Goal: Information Seeking & Learning: Compare options

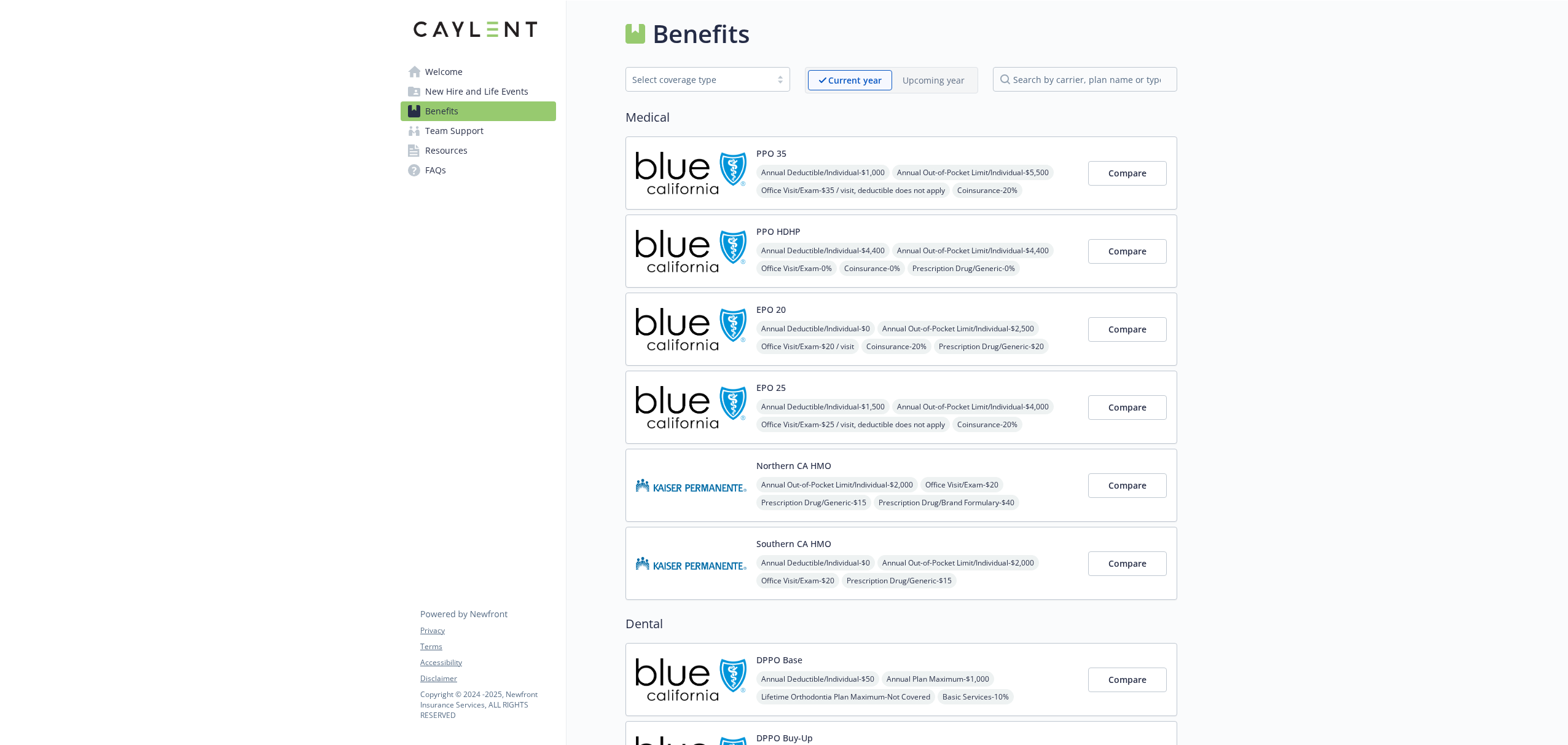
click at [716, 82] on div "Select coverage type" at bounding box center [699, 80] width 133 height 13
click at [918, 83] on p "Upcoming year" at bounding box center [933, 80] width 62 height 13
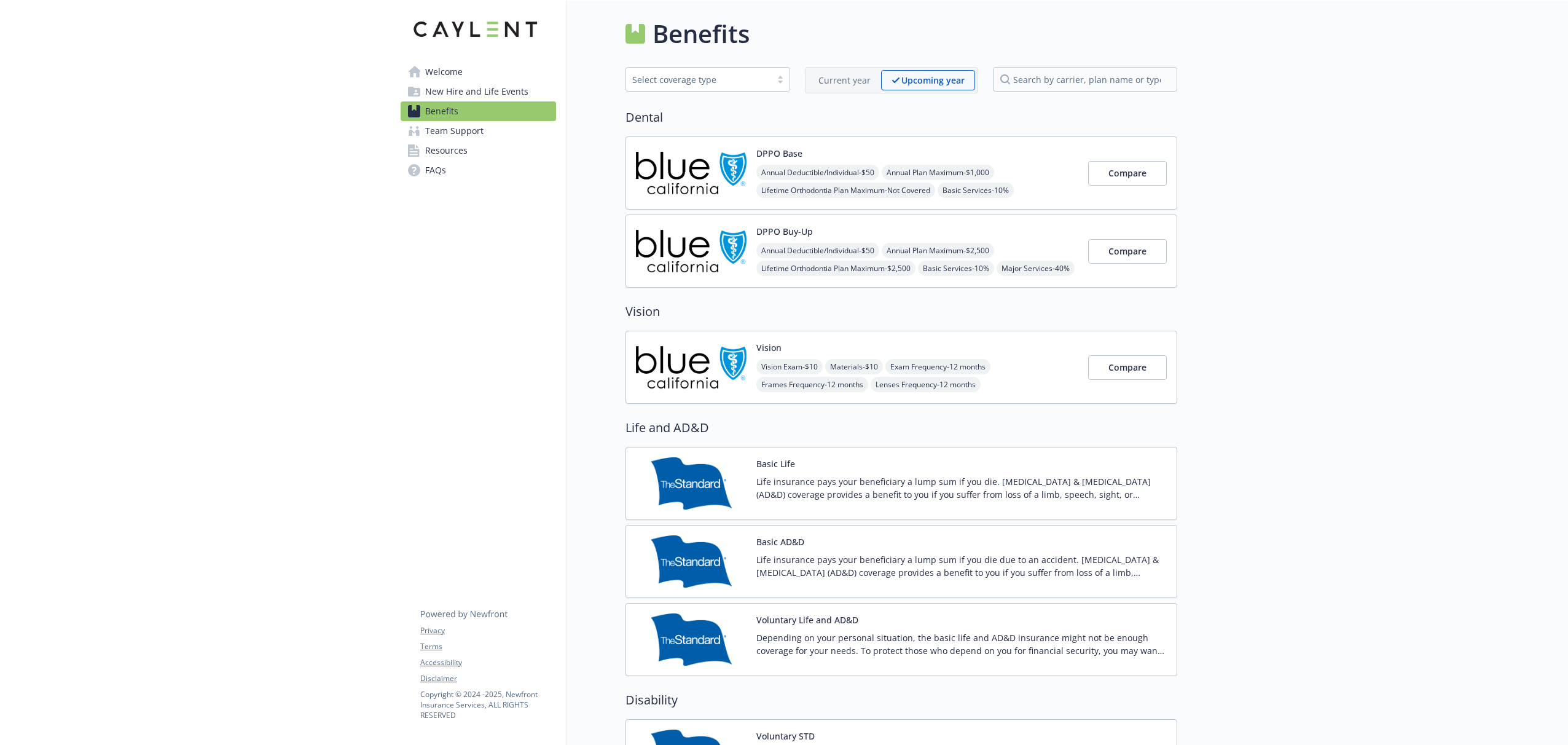
click at [847, 82] on p "Current year" at bounding box center [844, 80] width 52 height 13
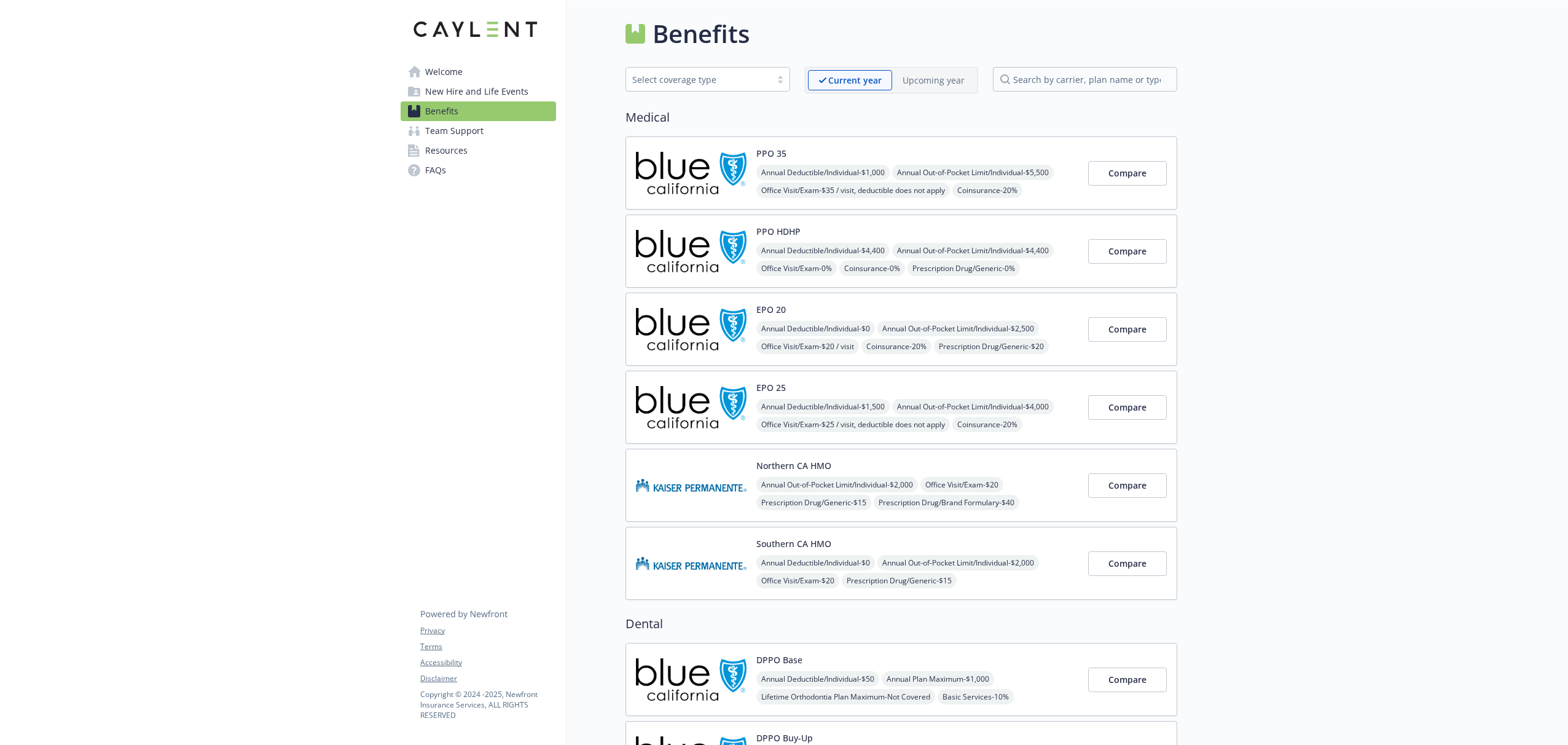
click at [941, 80] on p "Upcoming year" at bounding box center [933, 80] width 62 height 13
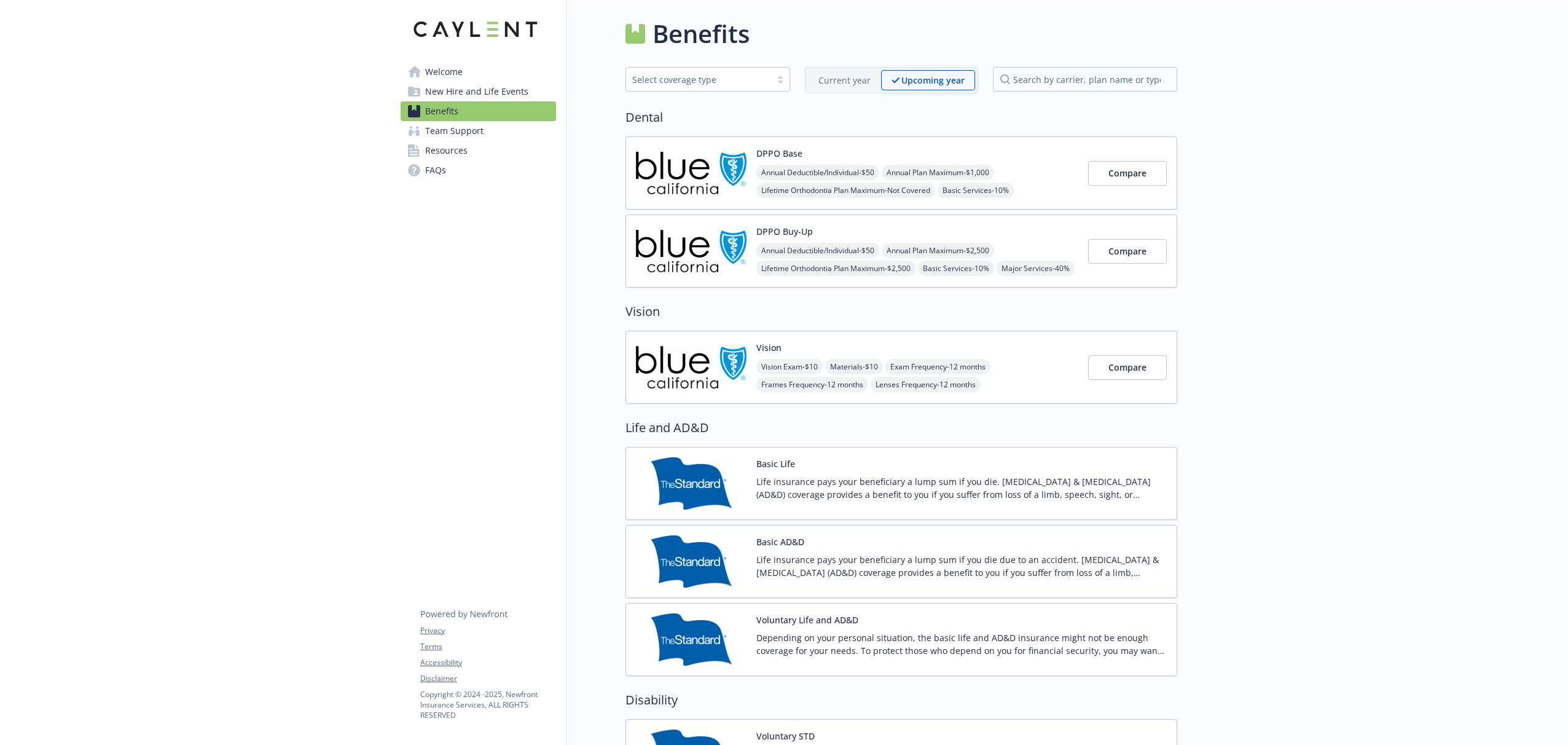
click at [861, 73] on p "Current year" at bounding box center [844, 80] width 52 height 13
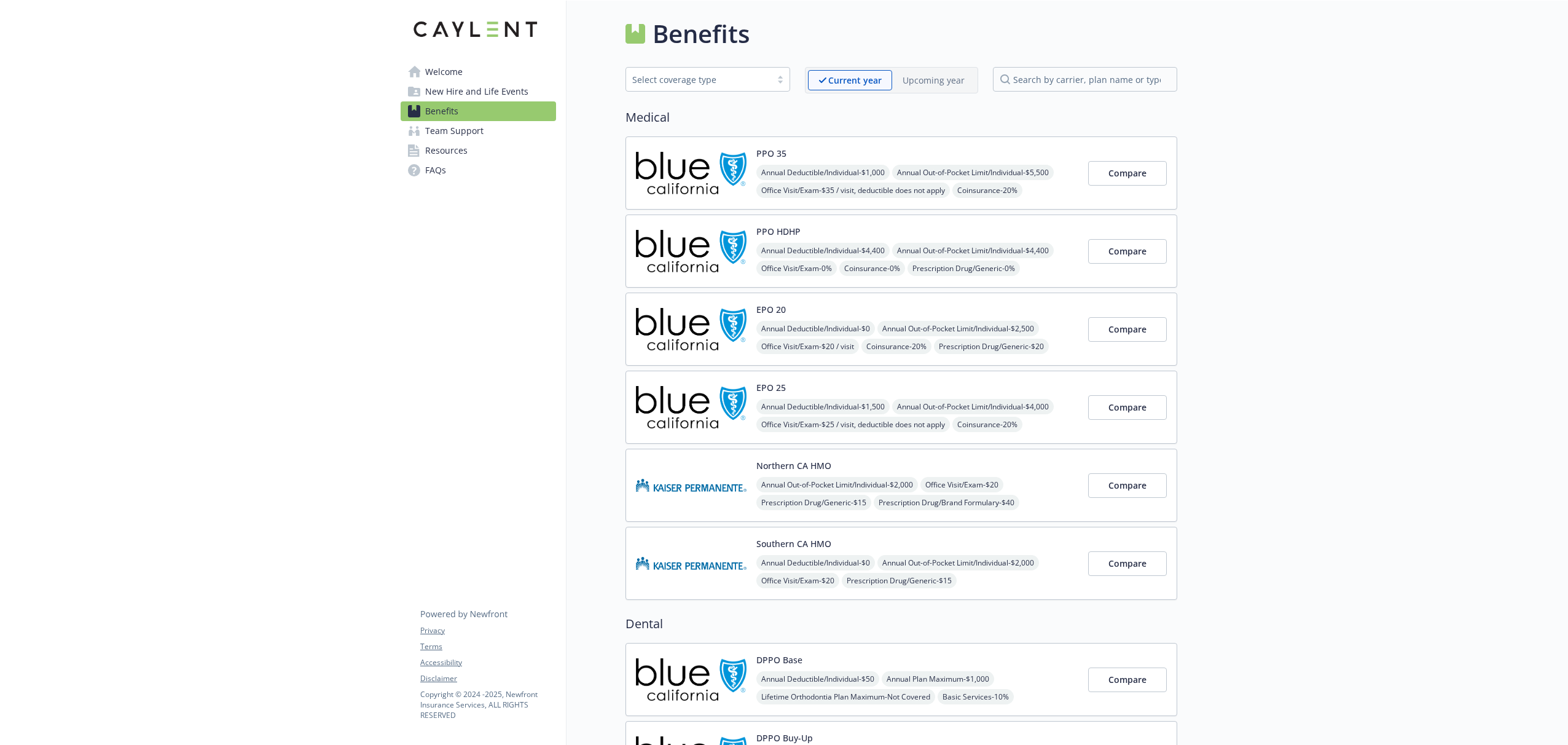
click at [724, 80] on div "Select coverage type" at bounding box center [699, 80] width 133 height 13
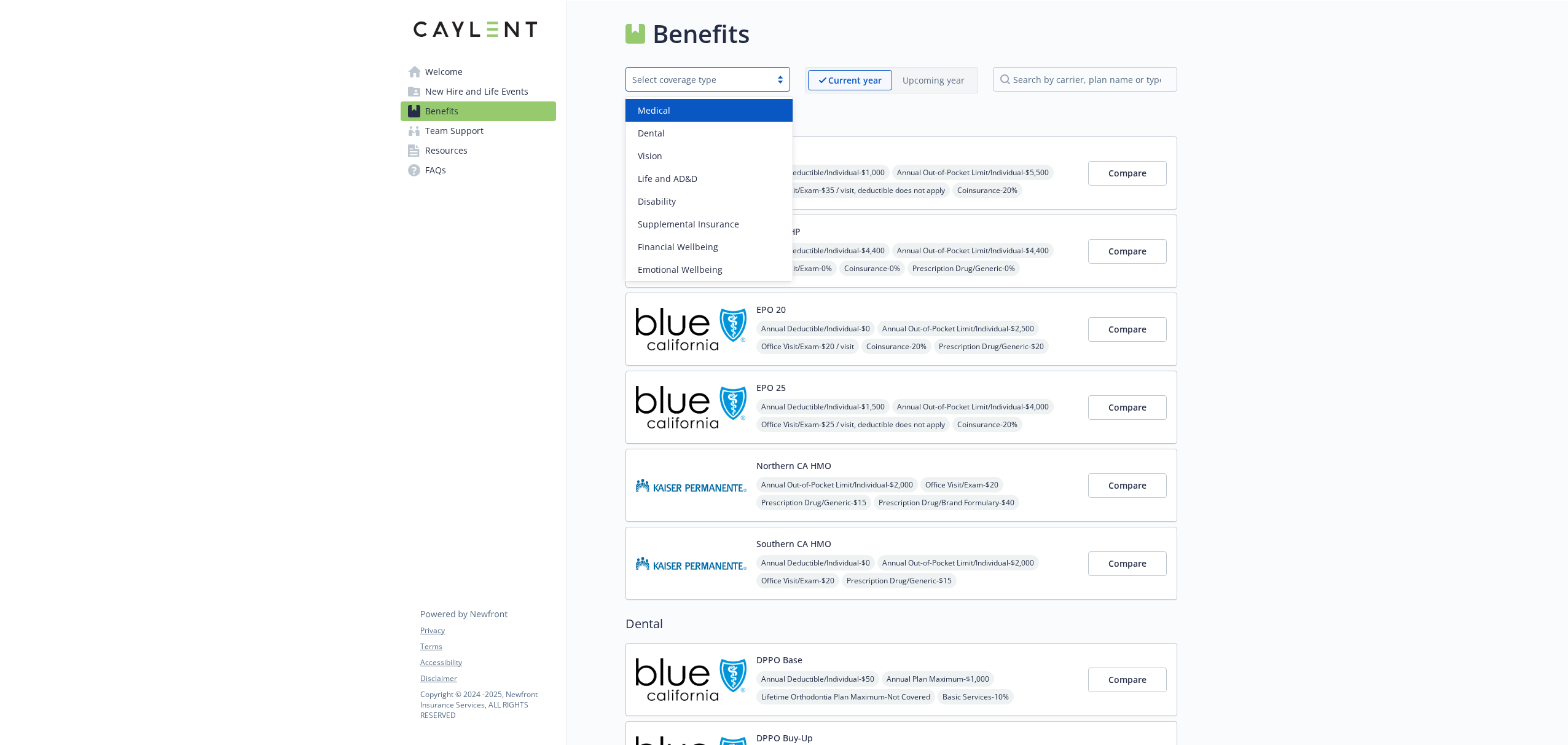
click at [977, 111] on h2 "Medical" at bounding box center [901, 117] width 552 height 19
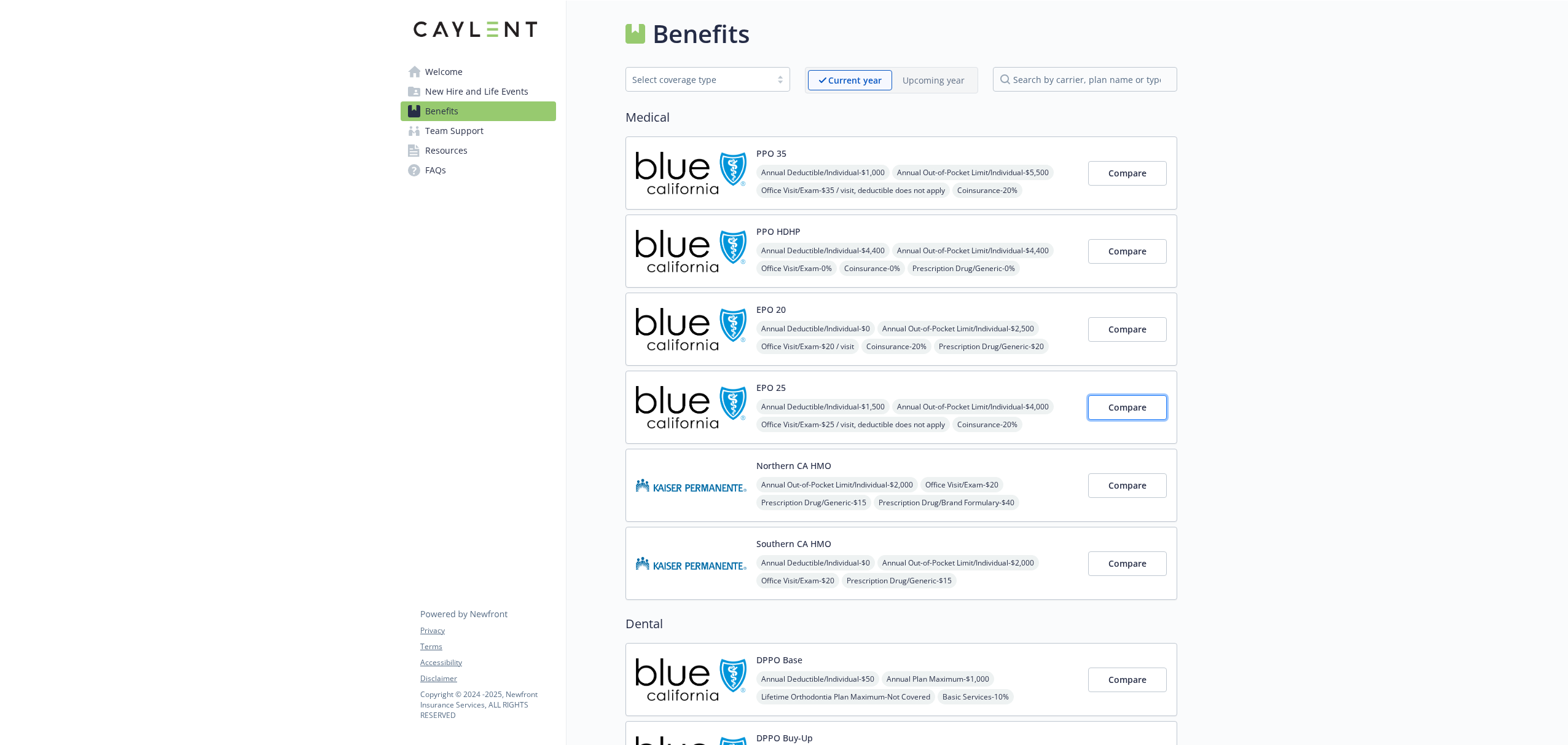
click at [1137, 418] on button "Compare" at bounding box center [1127, 407] width 79 height 24
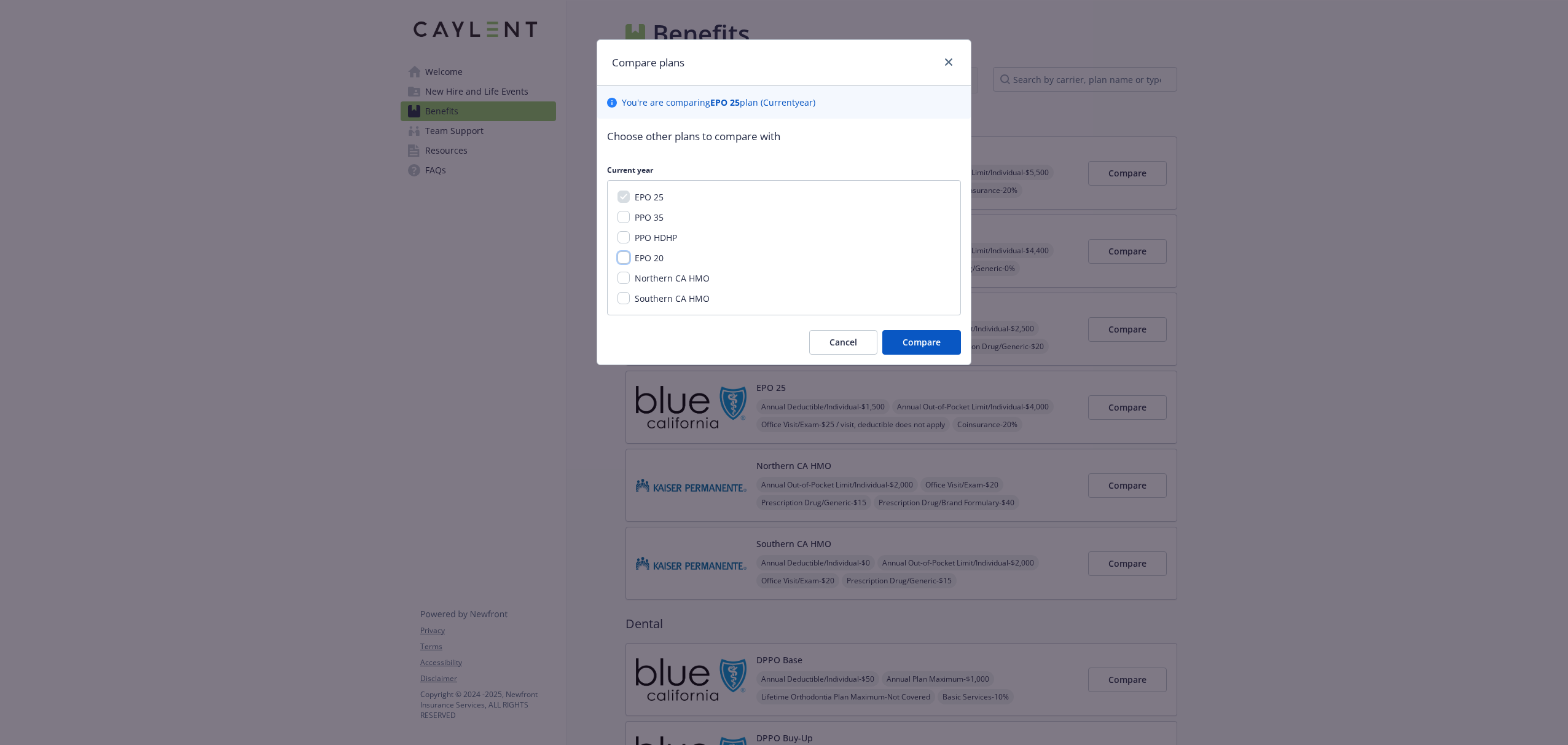
click at [624, 259] on input "EPO 20" at bounding box center [624, 258] width 13 height 13
checkbox input "true"
click at [625, 218] on input "PPO 35" at bounding box center [624, 217] width 13 height 13
checkbox input "true"
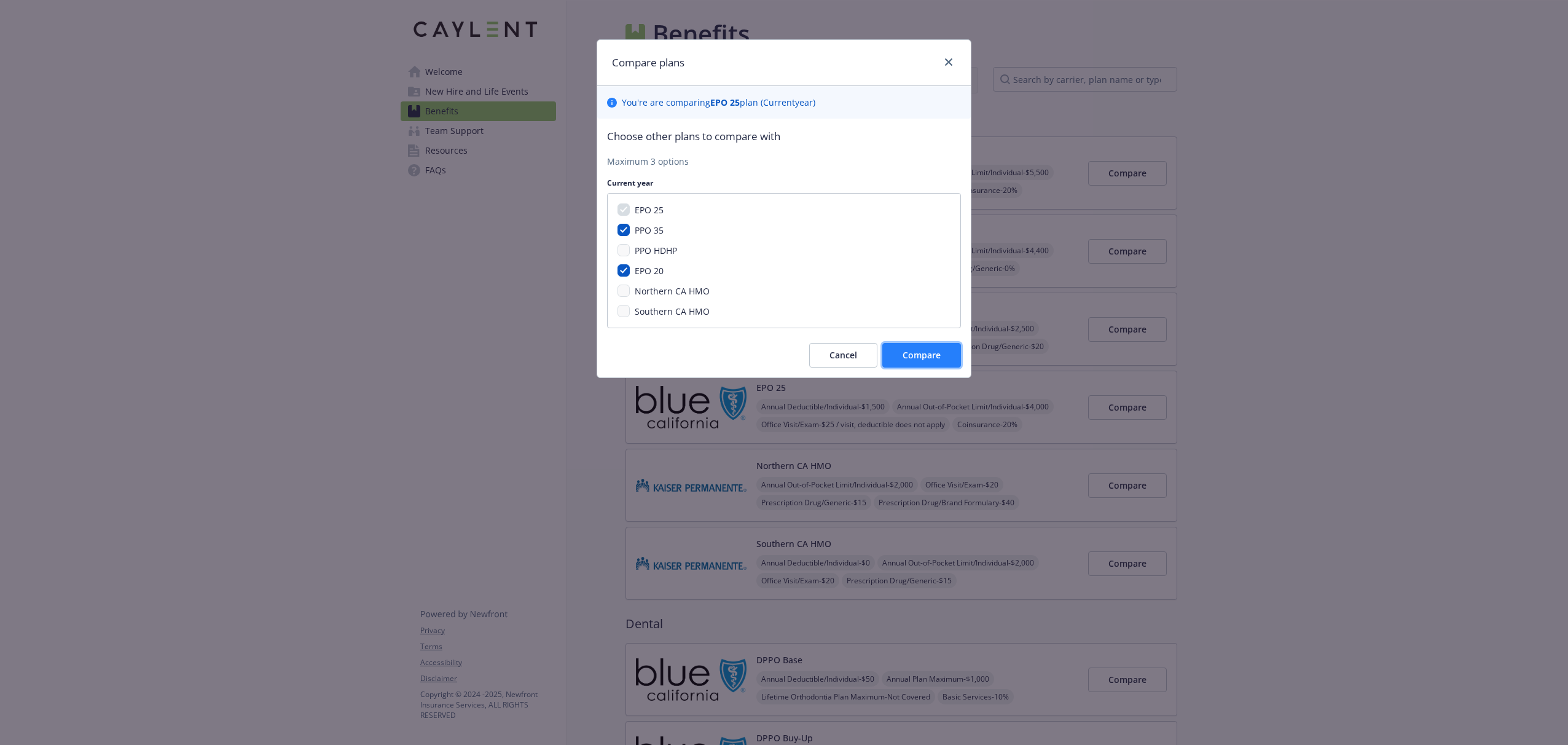
click at [928, 352] on span "Compare" at bounding box center [922, 355] width 38 height 12
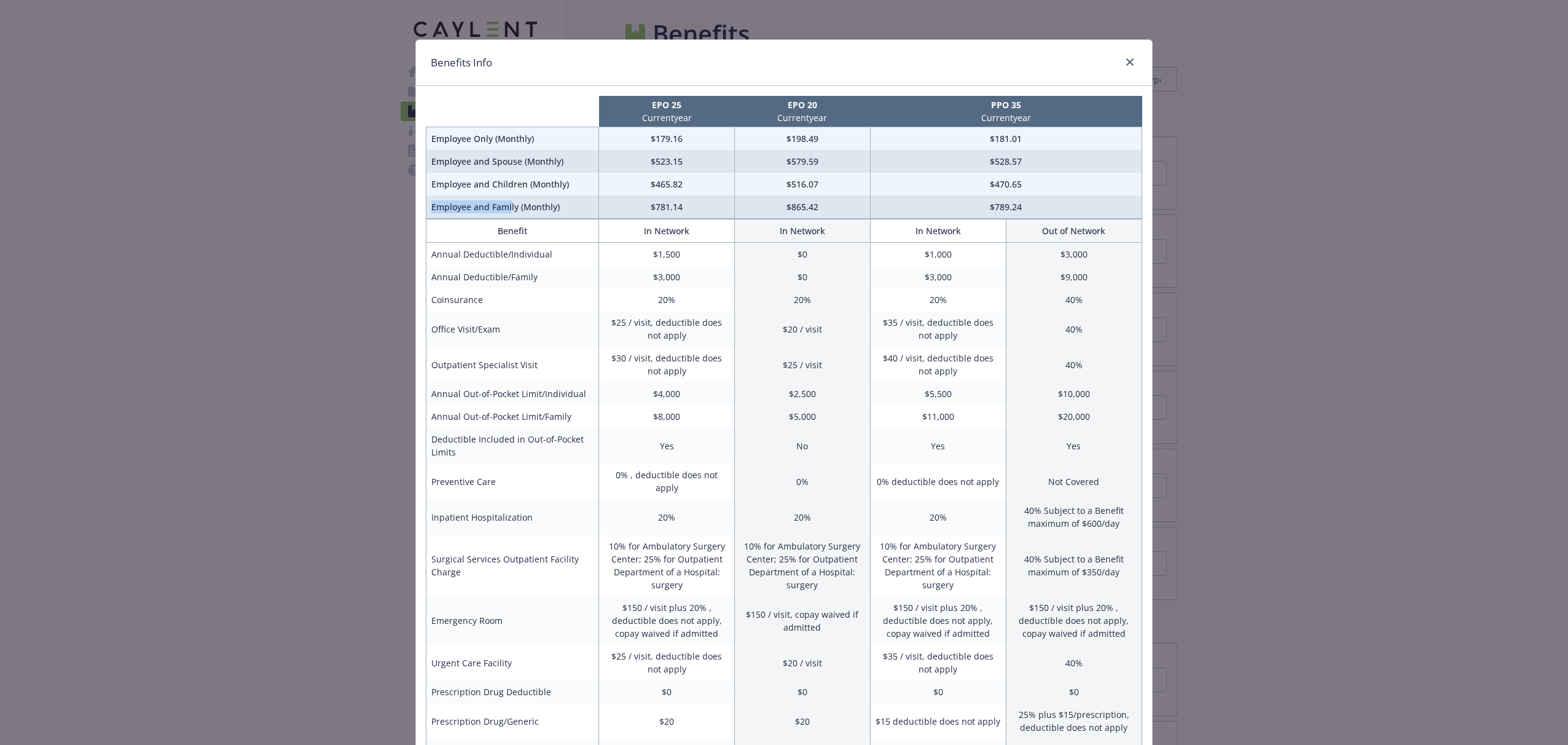
drag, startPoint x: 510, startPoint y: 207, endPoint x: 918, endPoint y: 195, distance: 408.2
click at [917, 195] on tr "Employee and Family (Monthly) $781.14 $865.42 $789.24" at bounding box center [785, 207] width 716 height 23
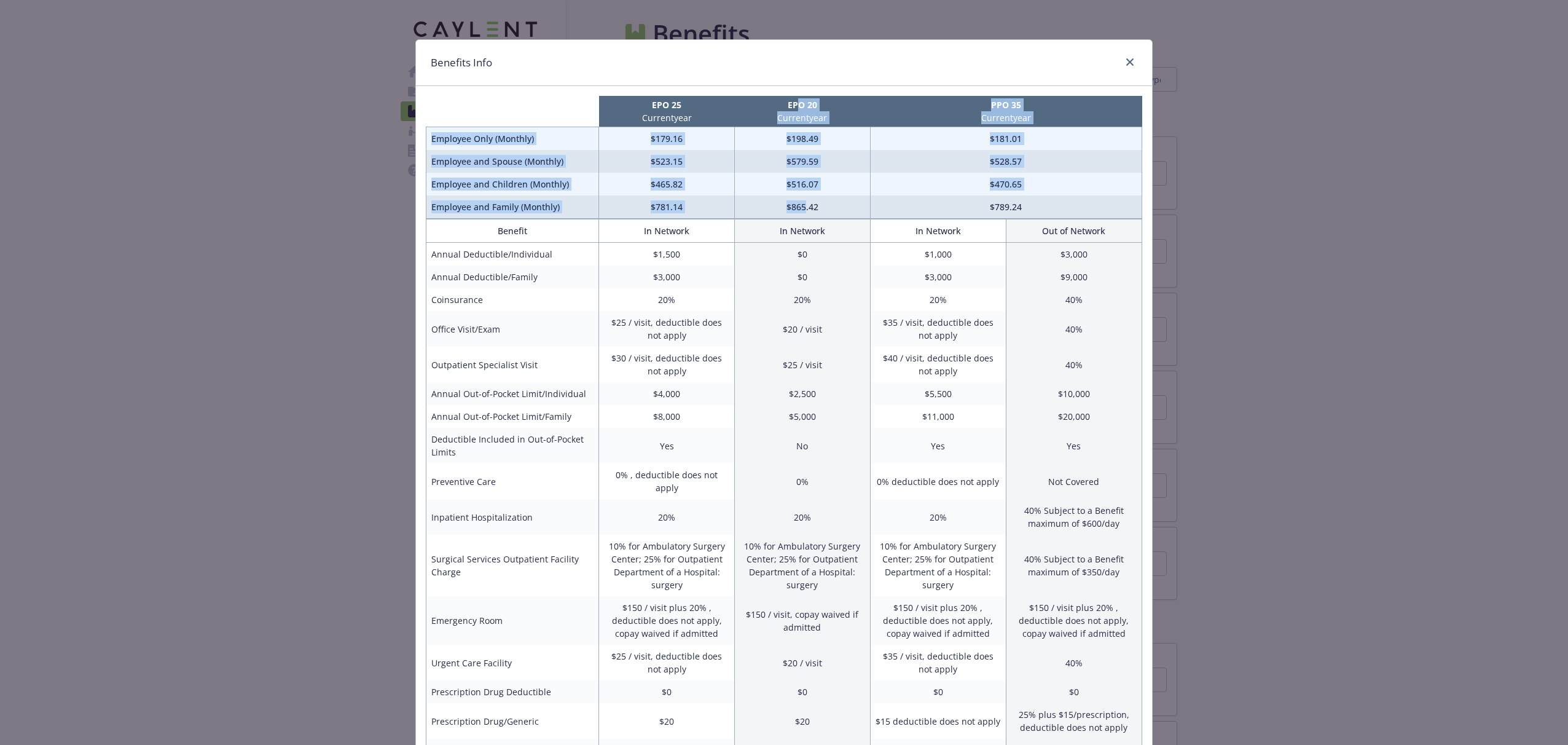
drag, startPoint x: 798, startPoint y: 105, endPoint x: 806, endPoint y: 206, distance: 101.3
click at [806, 206] on table "EPO 25 Current year EPO 20 Current year PPO 35 Current year Employee Only (Mont…" at bounding box center [784, 157] width 717 height 123
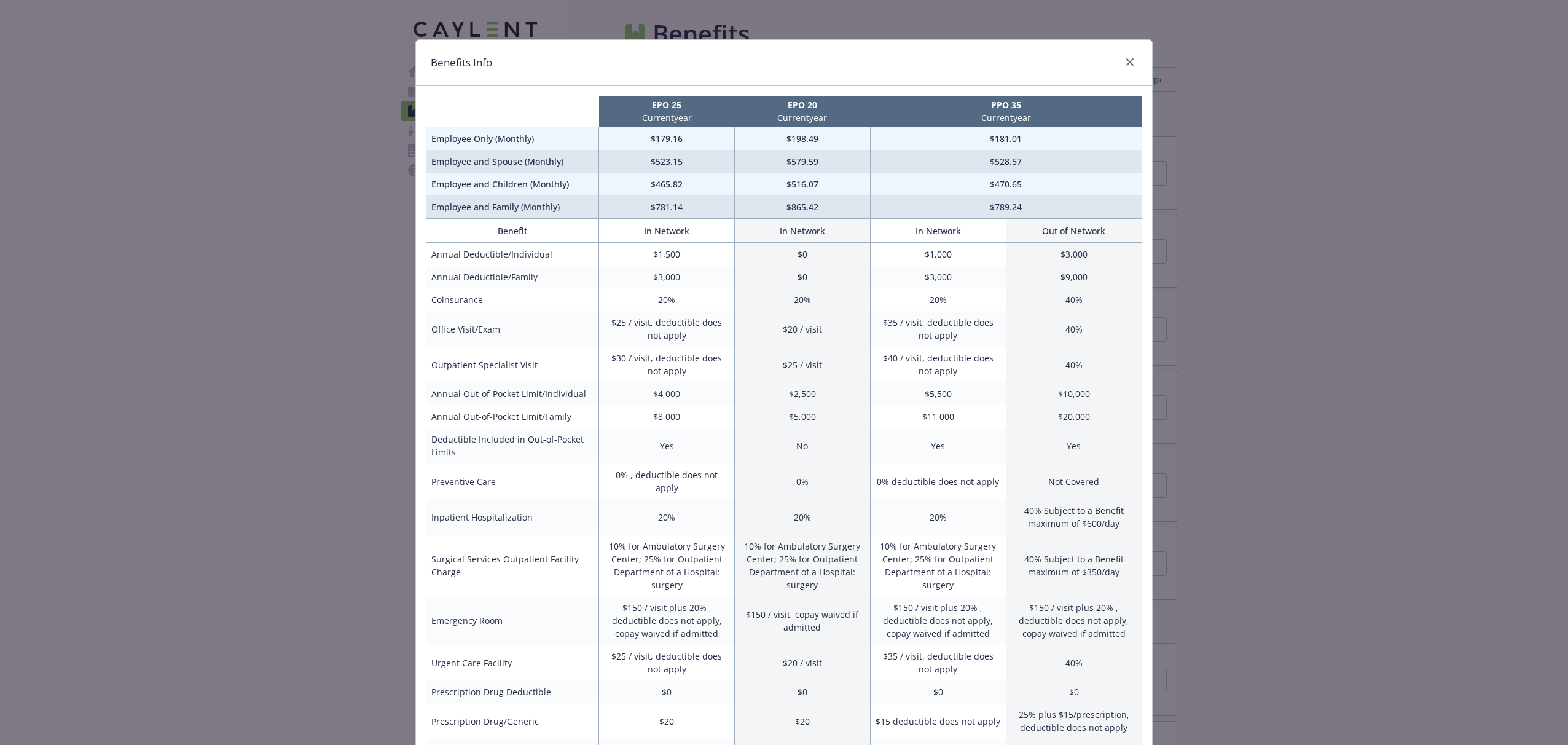
click at [811, 210] on td "$865.42" at bounding box center [802, 207] width 136 height 23
drag, startPoint x: 775, startPoint y: 206, endPoint x: 858, endPoint y: 206, distance: 83.0
click at [858, 206] on td "$865.42" at bounding box center [802, 207] width 136 height 23
click at [840, 206] on td "$865.42" at bounding box center [802, 207] width 136 height 23
drag, startPoint x: 438, startPoint y: 326, endPoint x: 677, endPoint y: 325, distance: 239.0
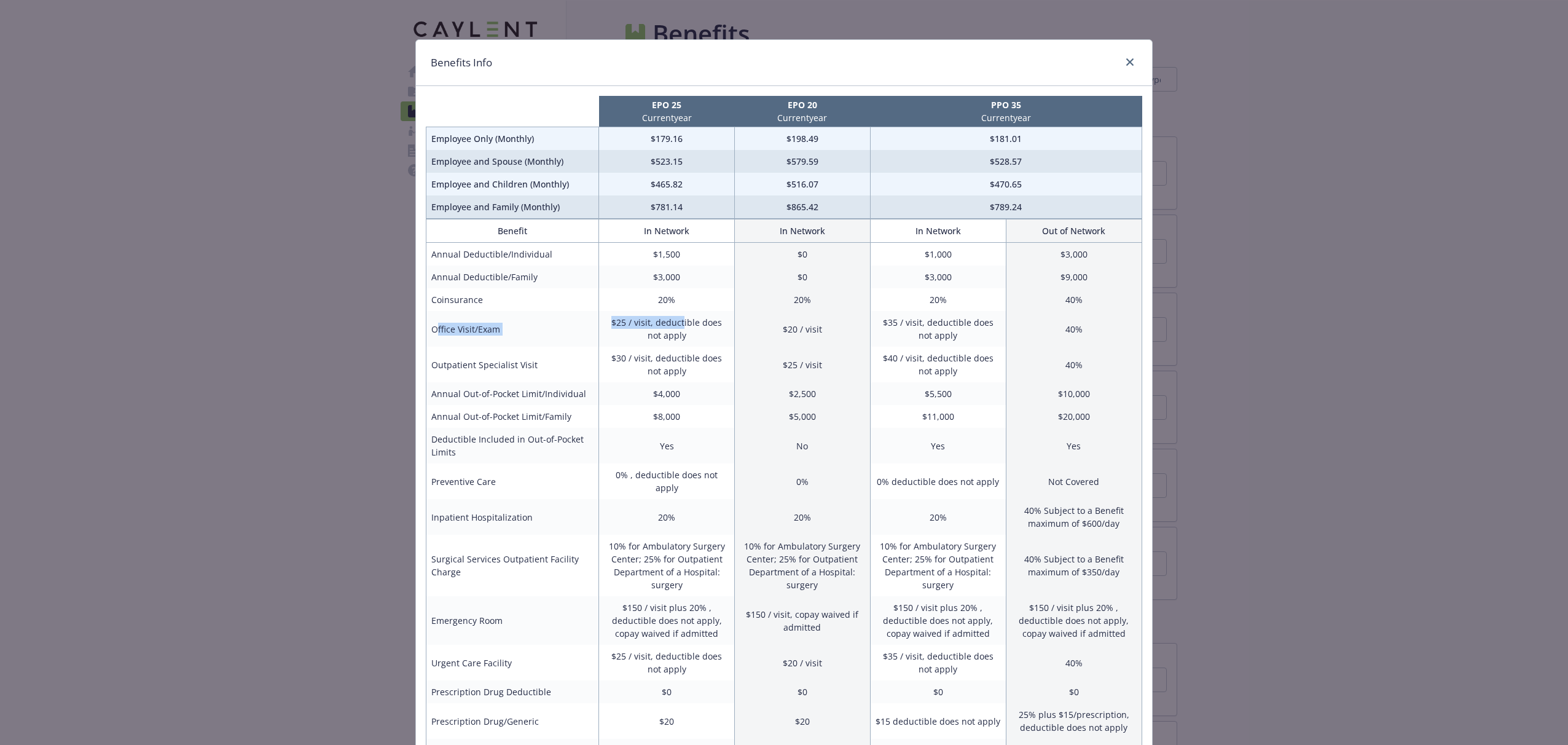
click at [677, 325] on tr "Office Visit/Exam $25 / visit, deductible does not apply $20 / visit $35 / visi…" at bounding box center [785, 329] width 716 height 36
click at [651, 325] on td "$25 / visit, deductible does not apply" at bounding box center [667, 329] width 136 height 36
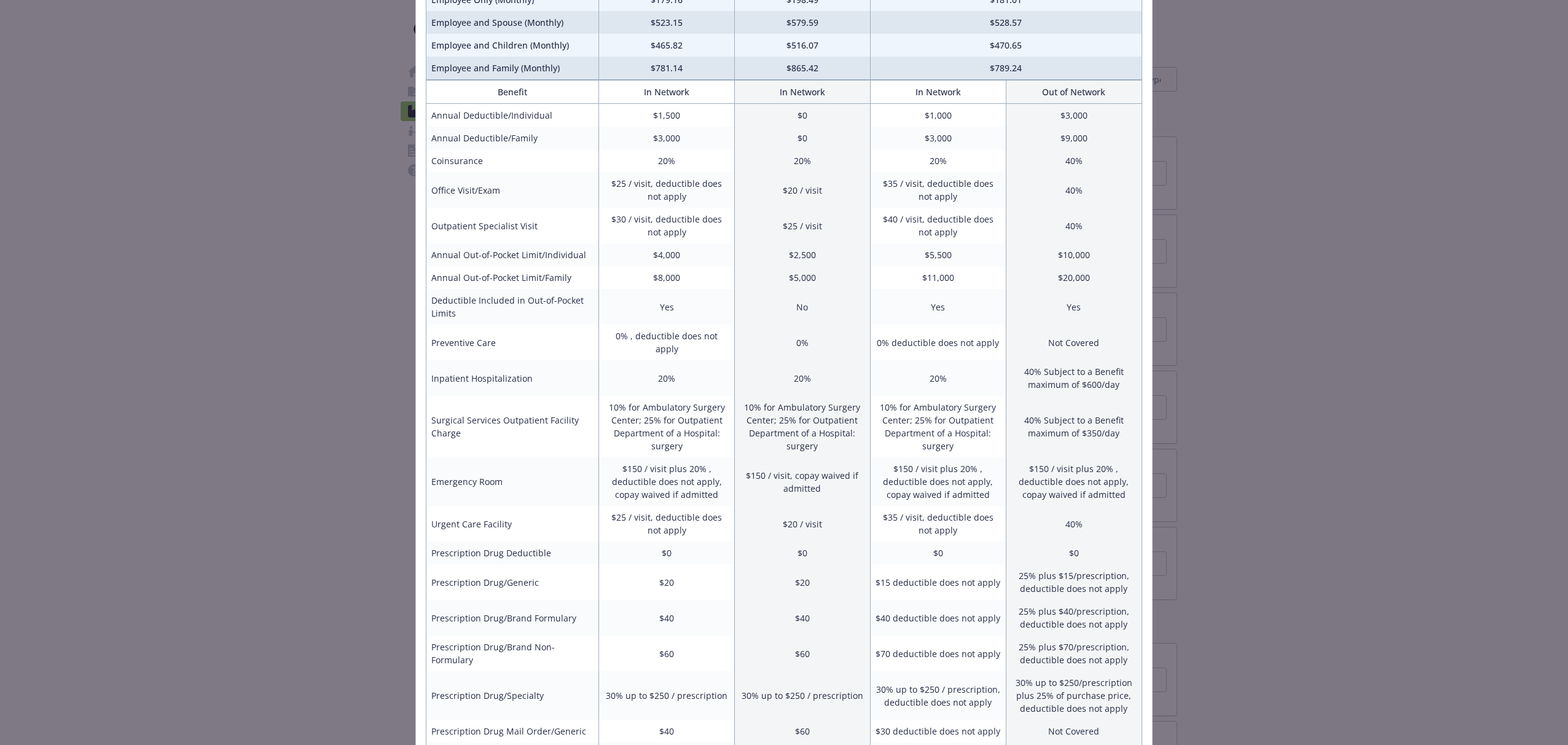
scroll to position [167, 0]
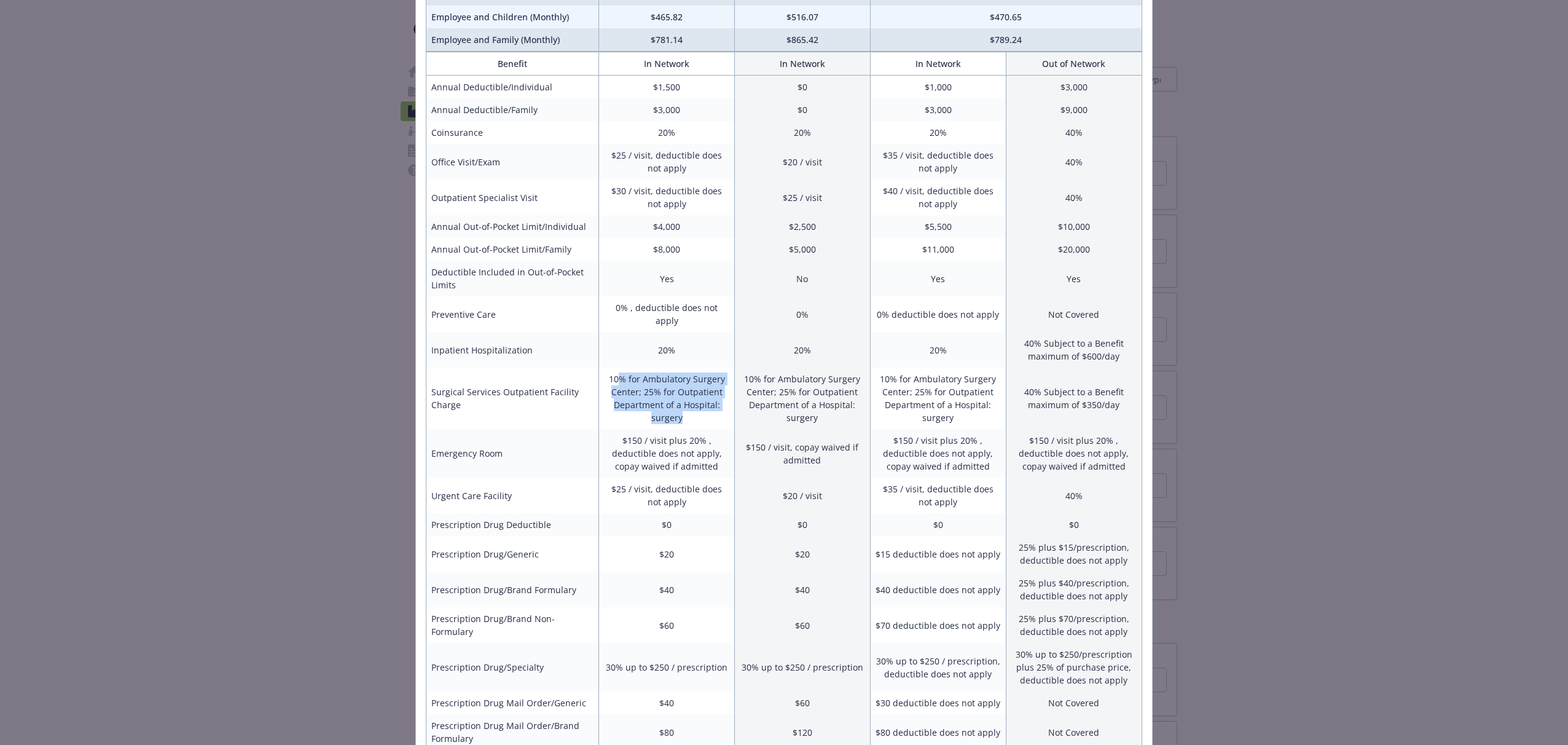
drag, startPoint x: 621, startPoint y: 367, endPoint x: 693, endPoint y: 407, distance: 82.4
click at [693, 407] on td "10% for Ambulatory Surgery Center; 25% for Outpatient Department of a Hospital:…" at bounding box center [667, 398] width 136 height 62
click at [692, 410] on td "10% for Ambulatory Surgery Center; 25% for Outpatient Department of a Hospital:…" at bounding box center [667, 398] width 136 height 62
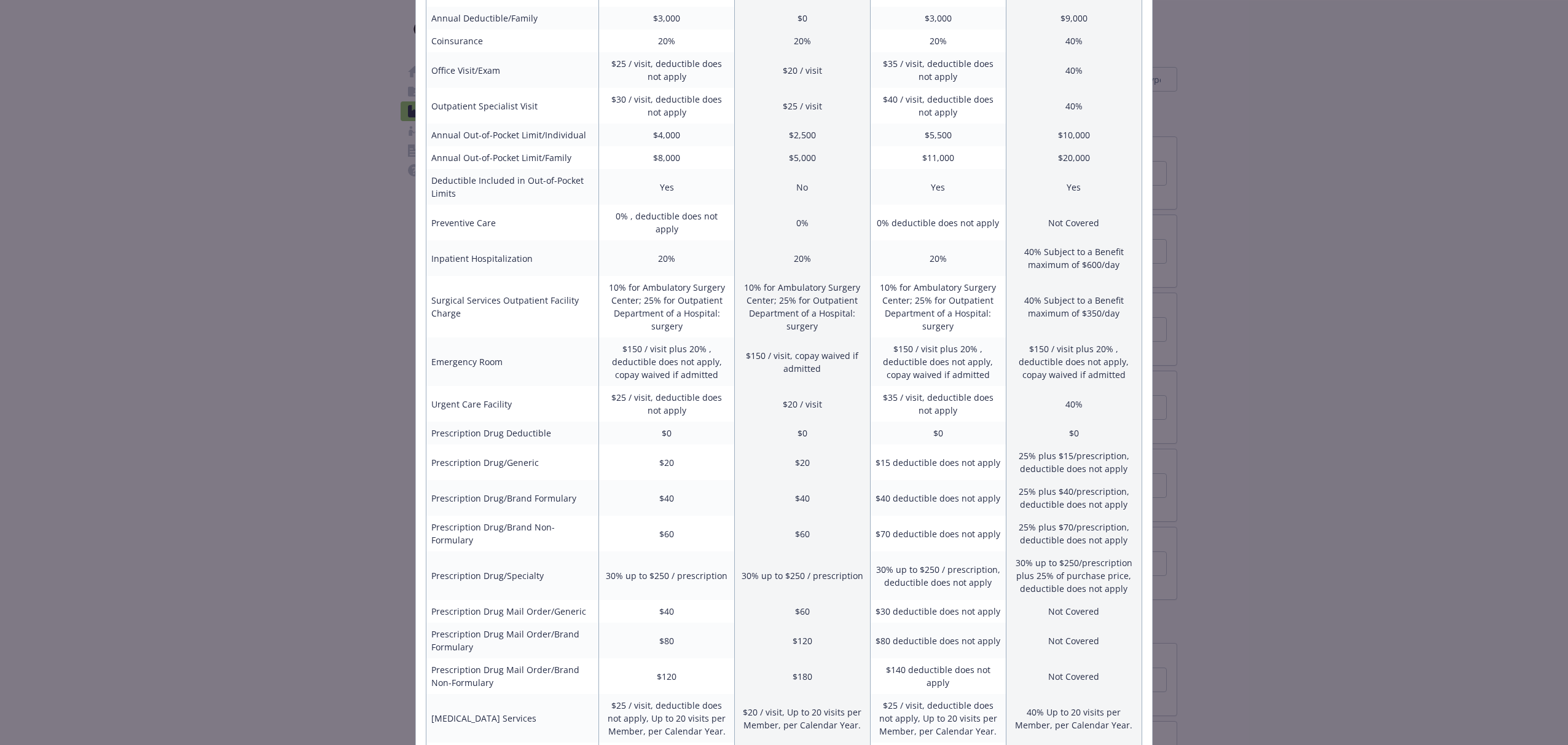
scroll to position [0, 0]
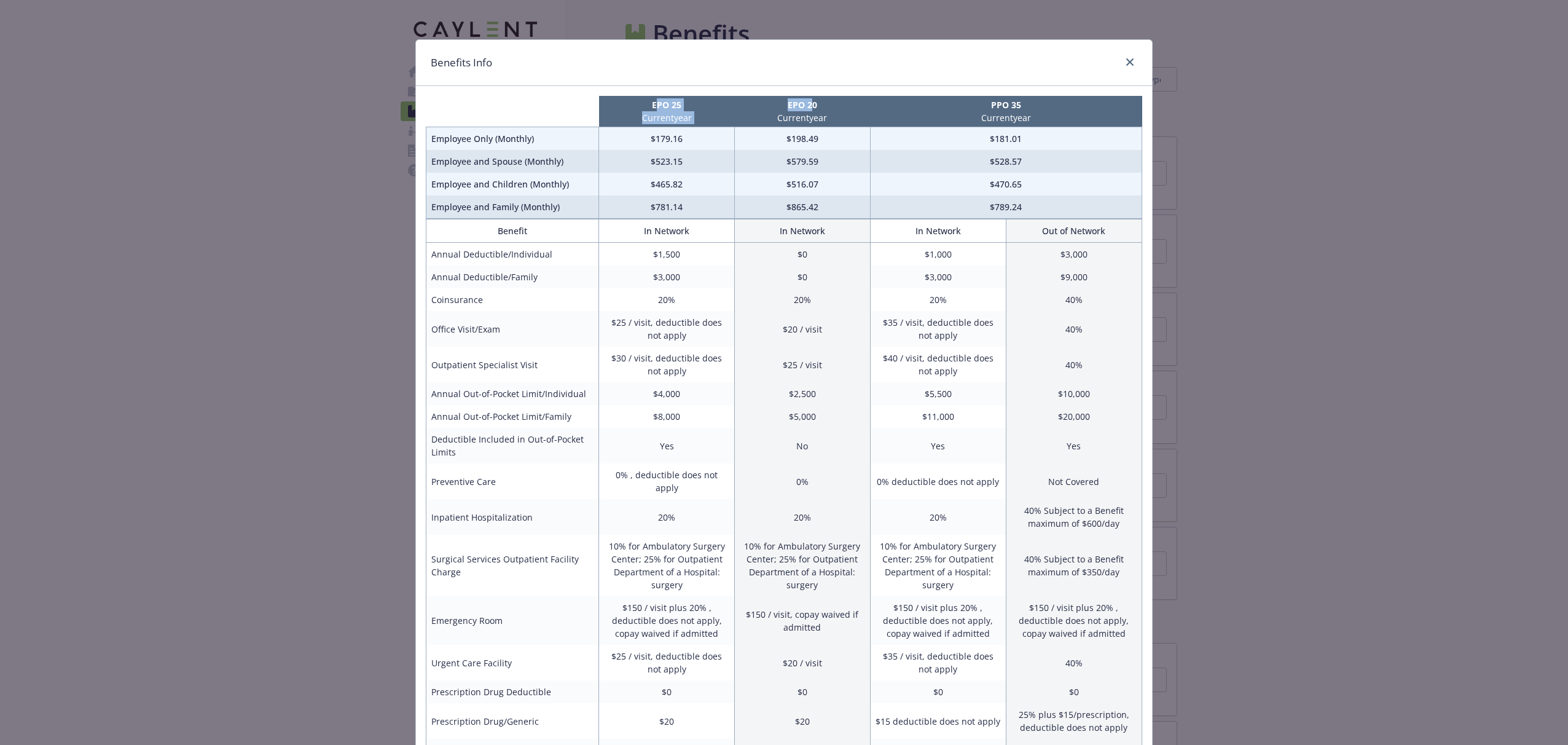
drag, startPoint x: 811, startPoint y: 106, endPoint x: 655, endPoint y: 108, distance: 156.0
click at [656, 108] on tr "EPO 25 Current year EPO 20 Current year PPO 35 Current year" at bounding box center [785, 112] width 716 height 31
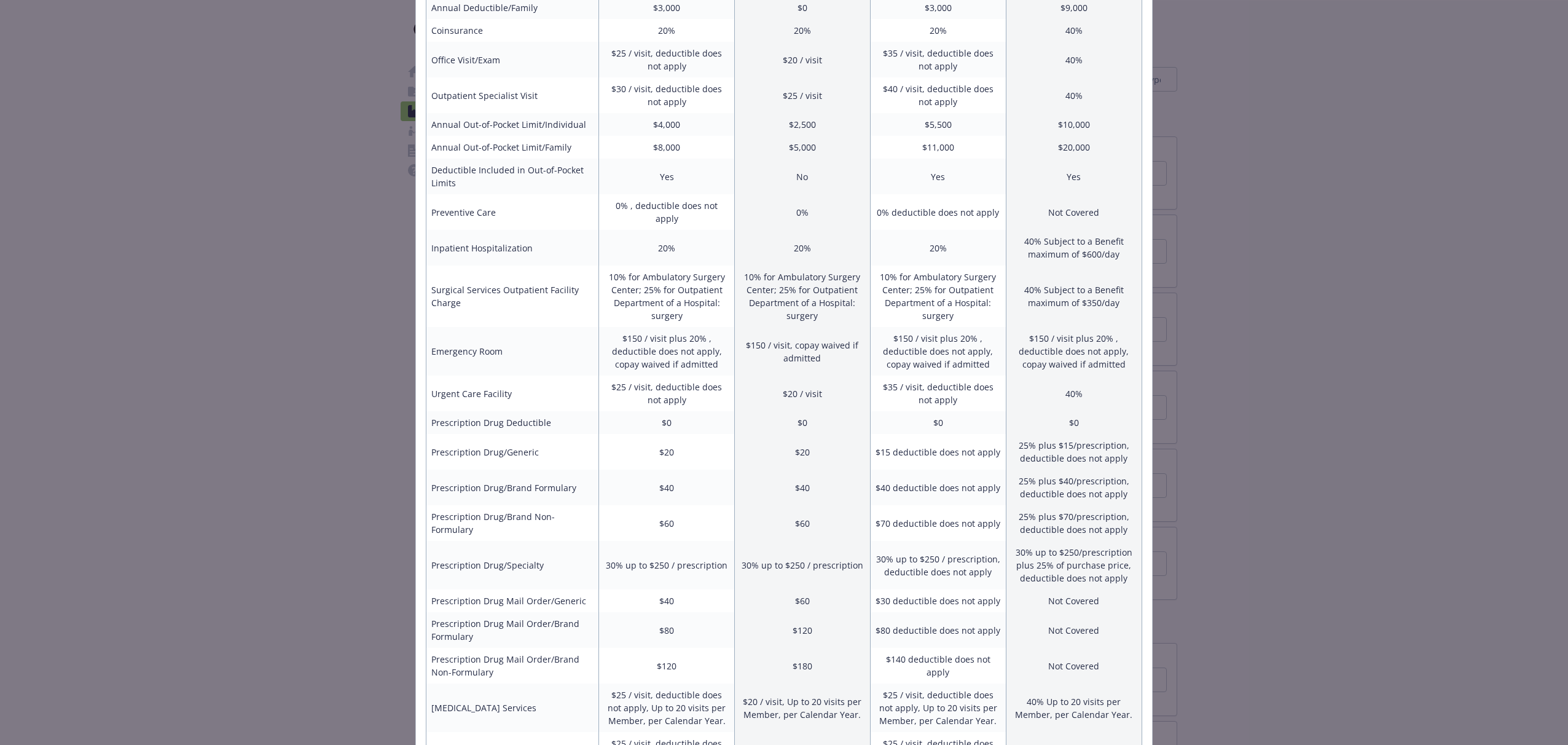
scroll to position [342, 0]
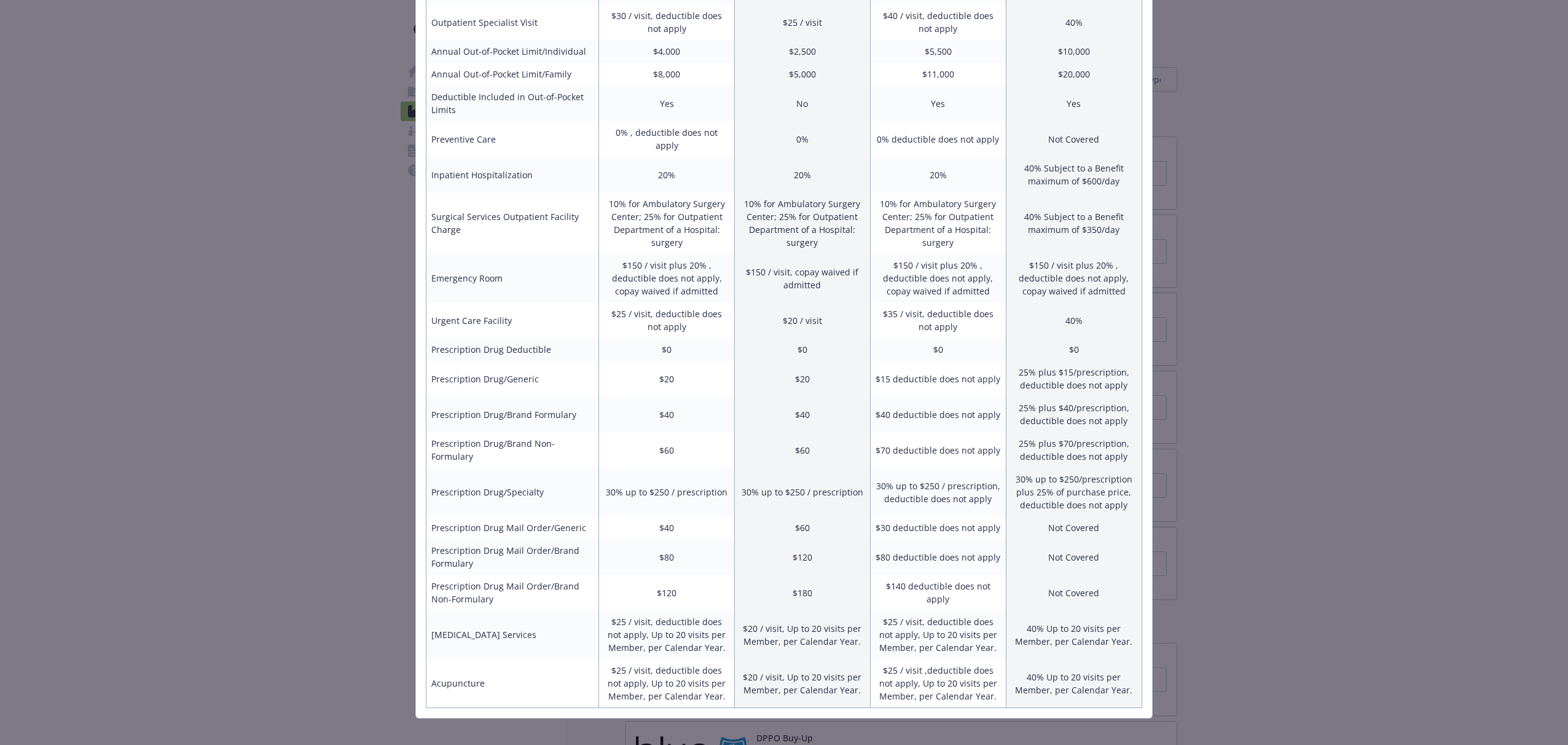
click at [1313, 323] on div "Benefits Info EPO 25 Current year EPO 20 Current year PPO 35 Current year Emplo…" at bounding box center [784, 372] width 1568 height 745
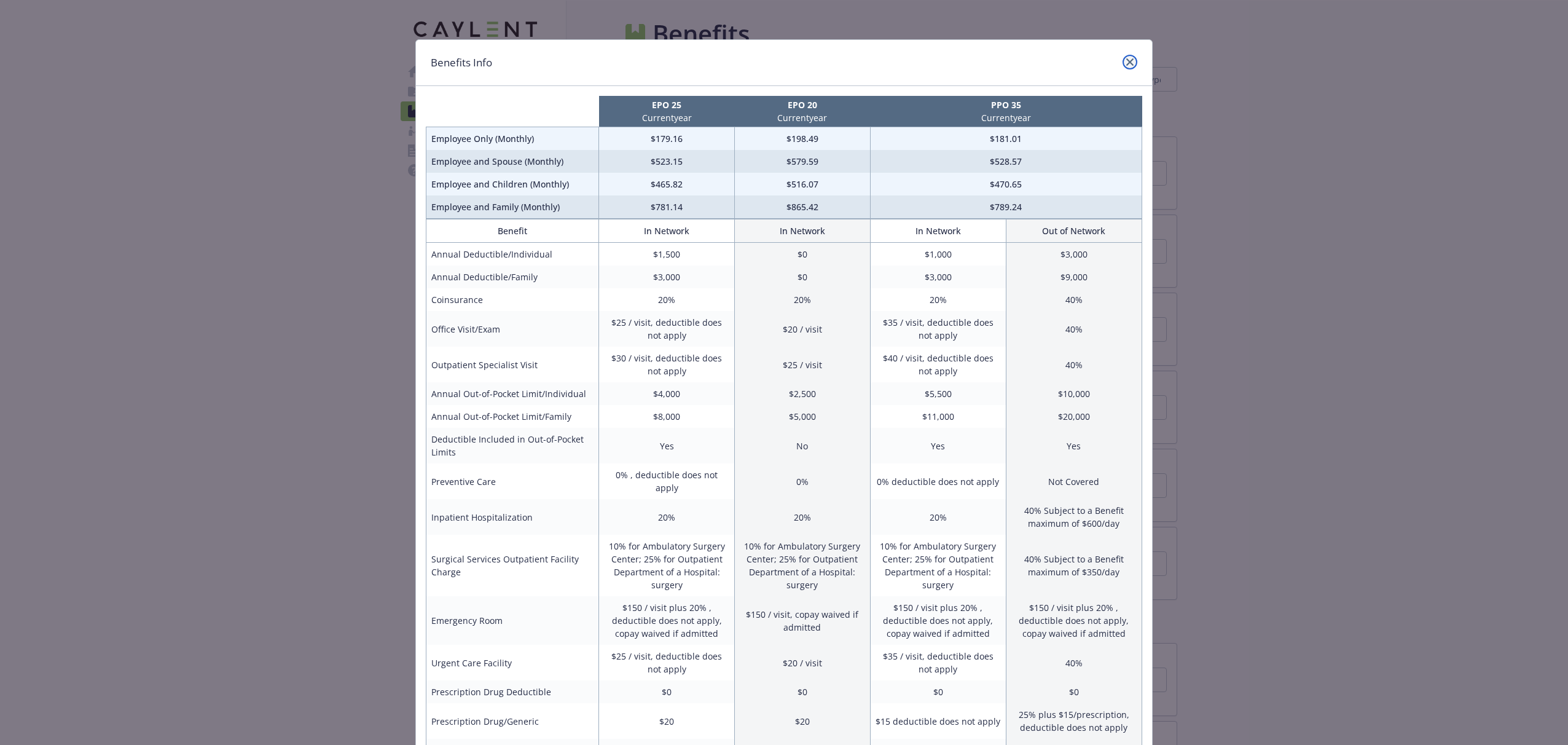
click at [1128, 61] on icon "close" at bounding box center [1129, 62] width 7 height 7
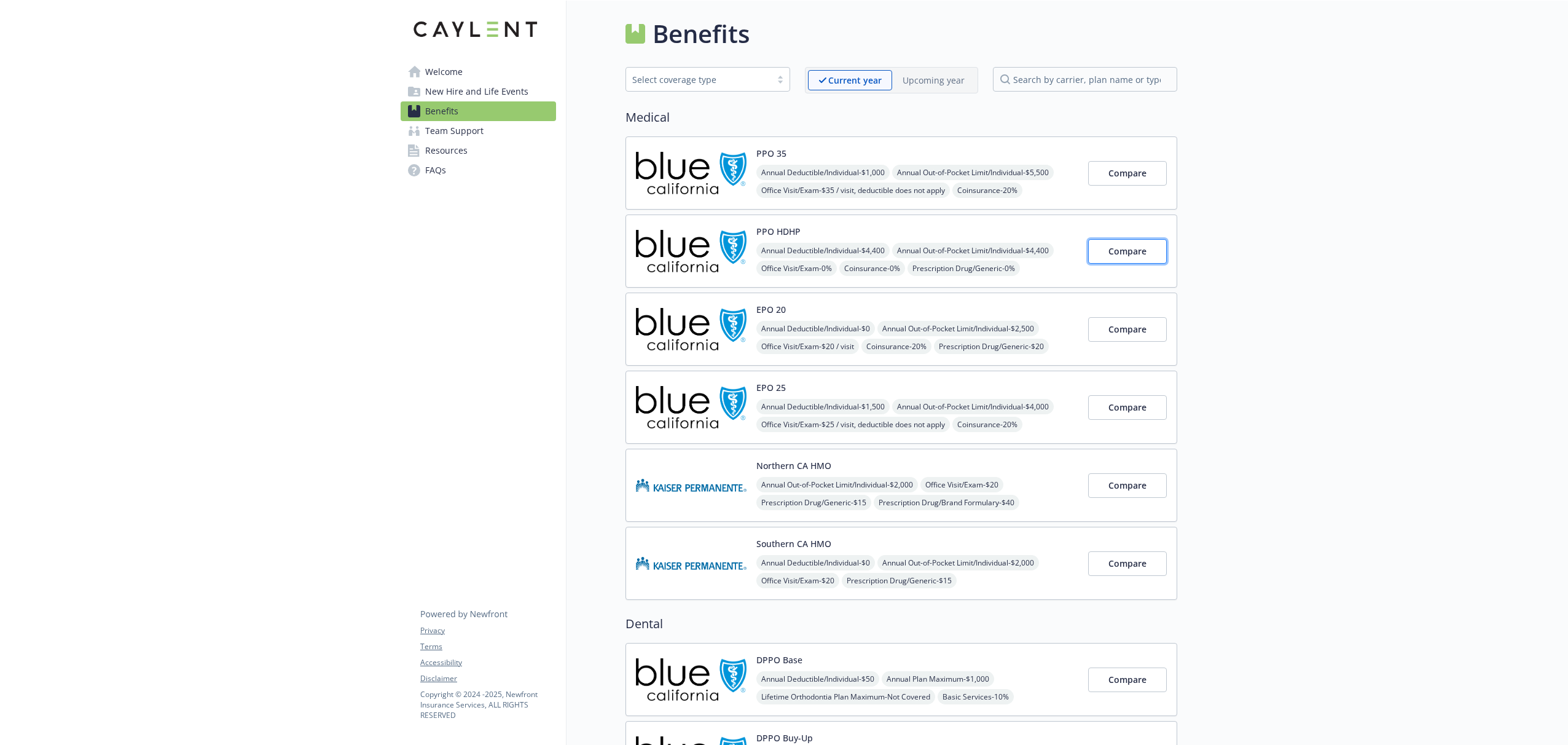
click at [1129, 245] on span "Compare" at bounding box center [1127, 251] width 38 height 12
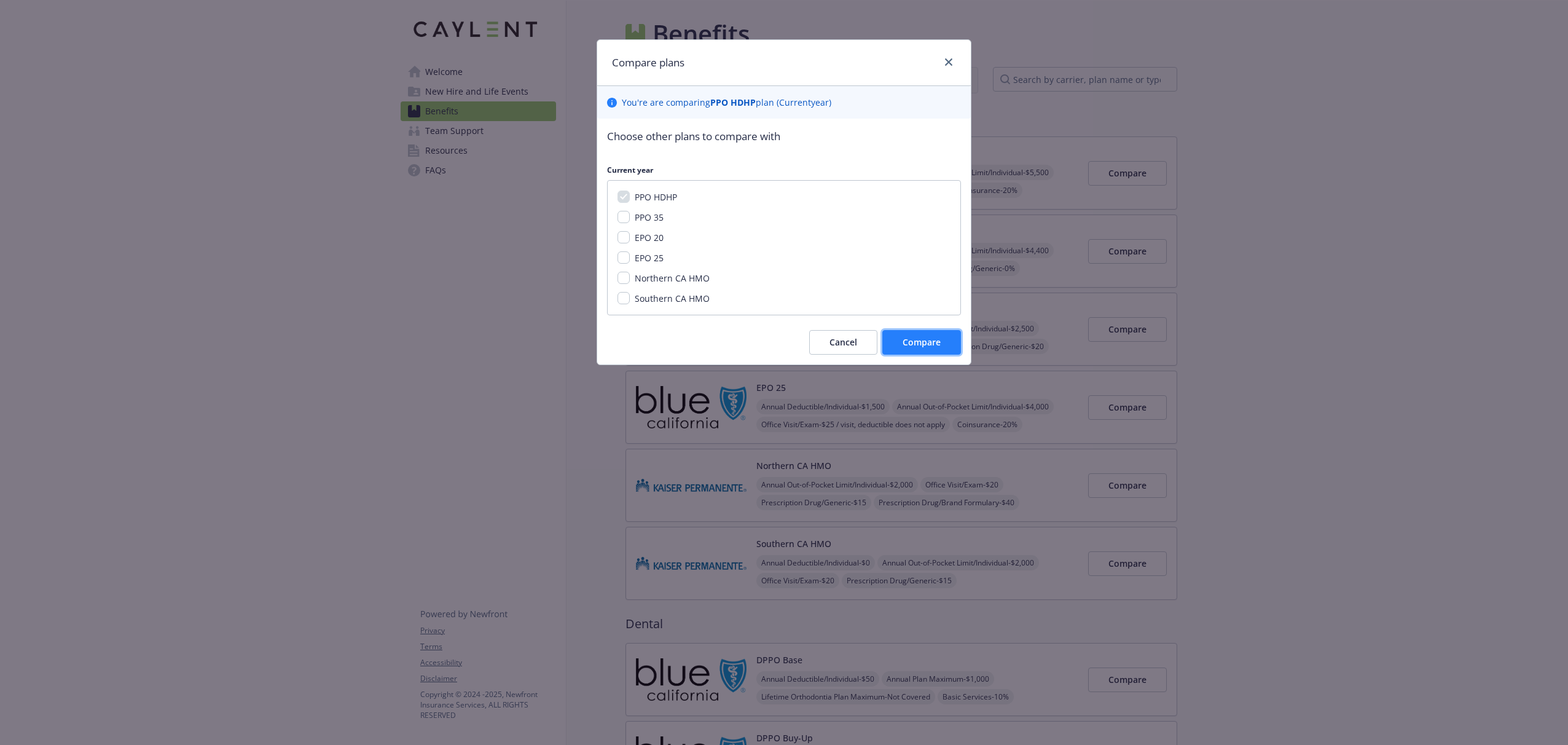
click at [921, 345] on span "Compare" at bounding box center [922, 342] width 38 height 12
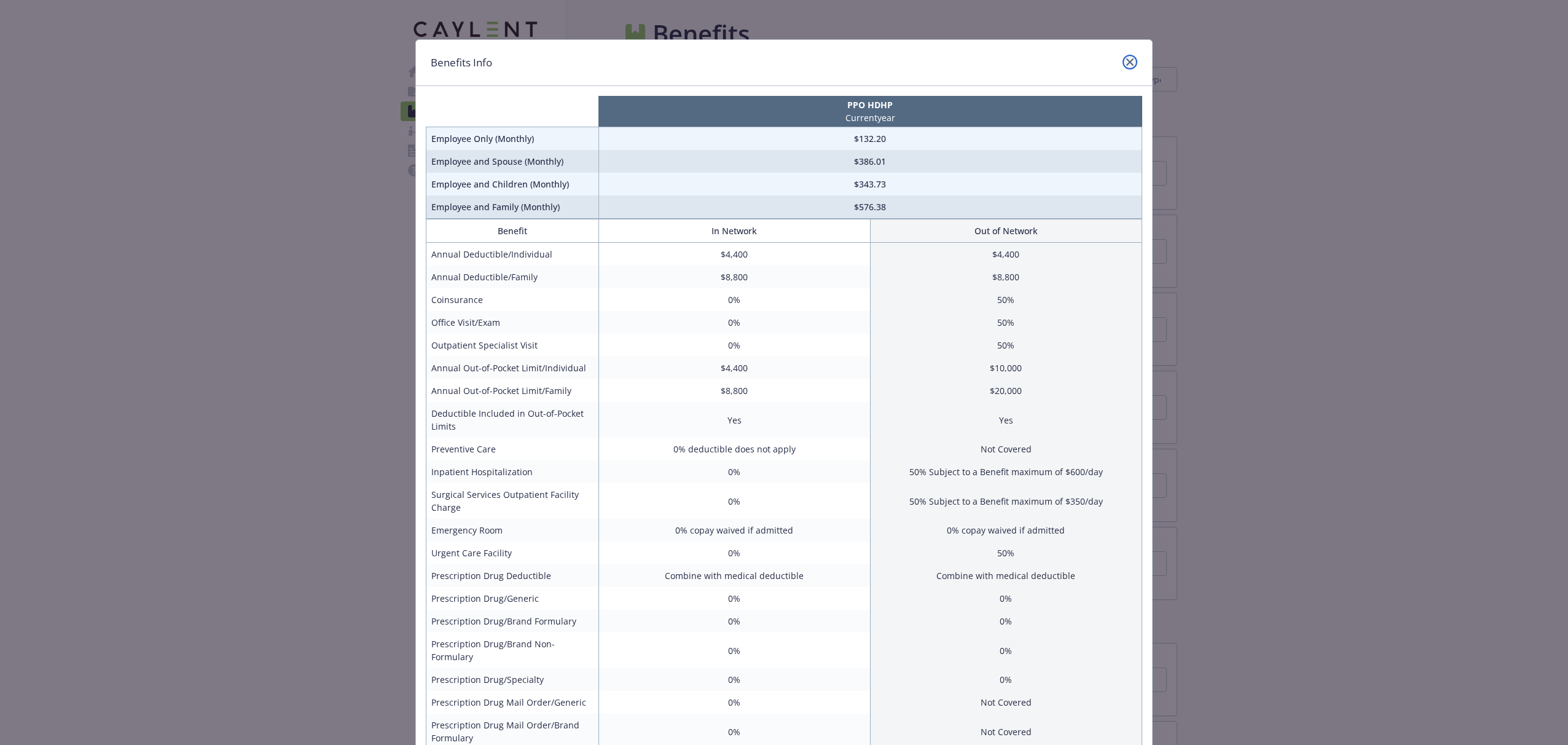
click at [1125, 59] on link "close" at bounding box center [1129, 62] width 15 height 15
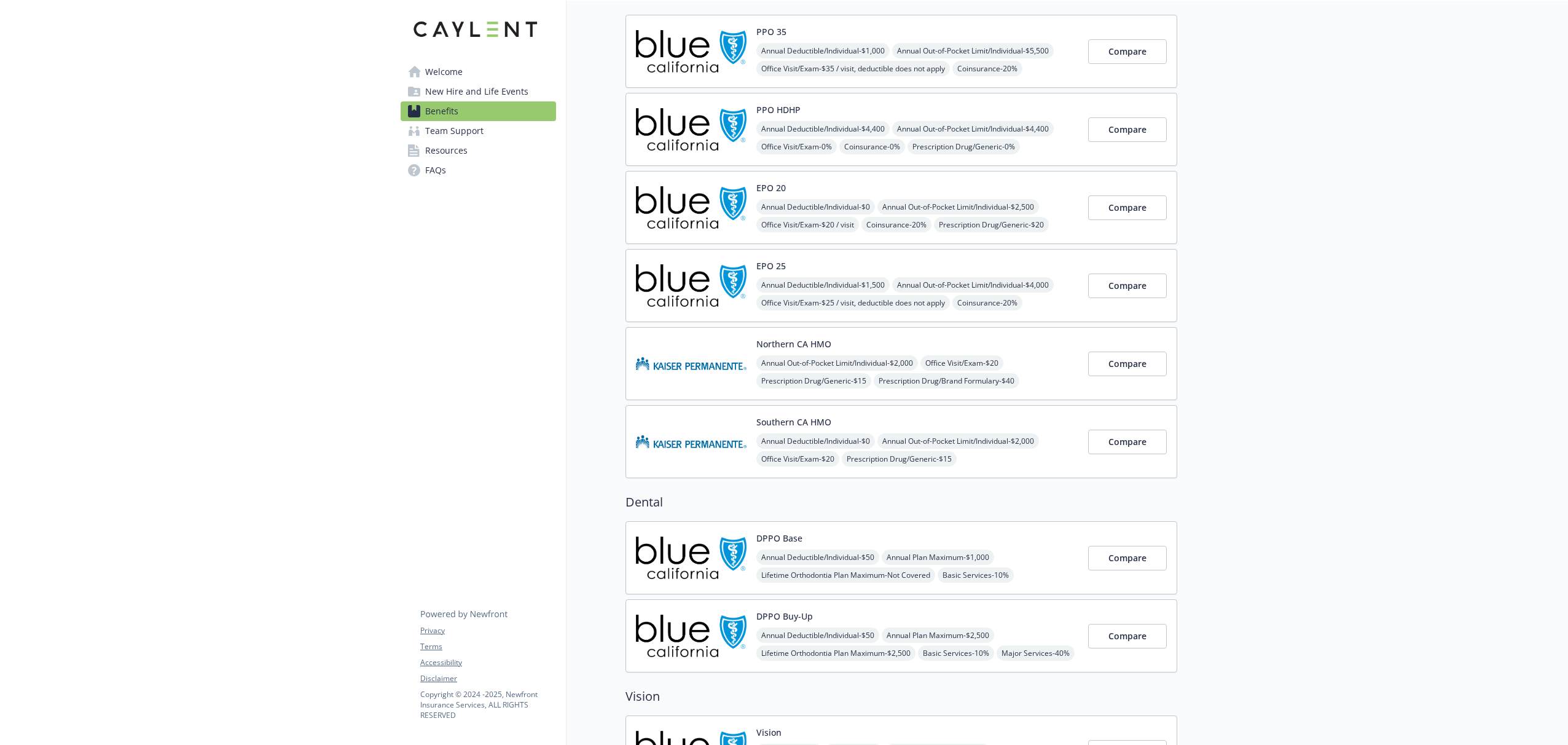
scroll to position [132, 0]
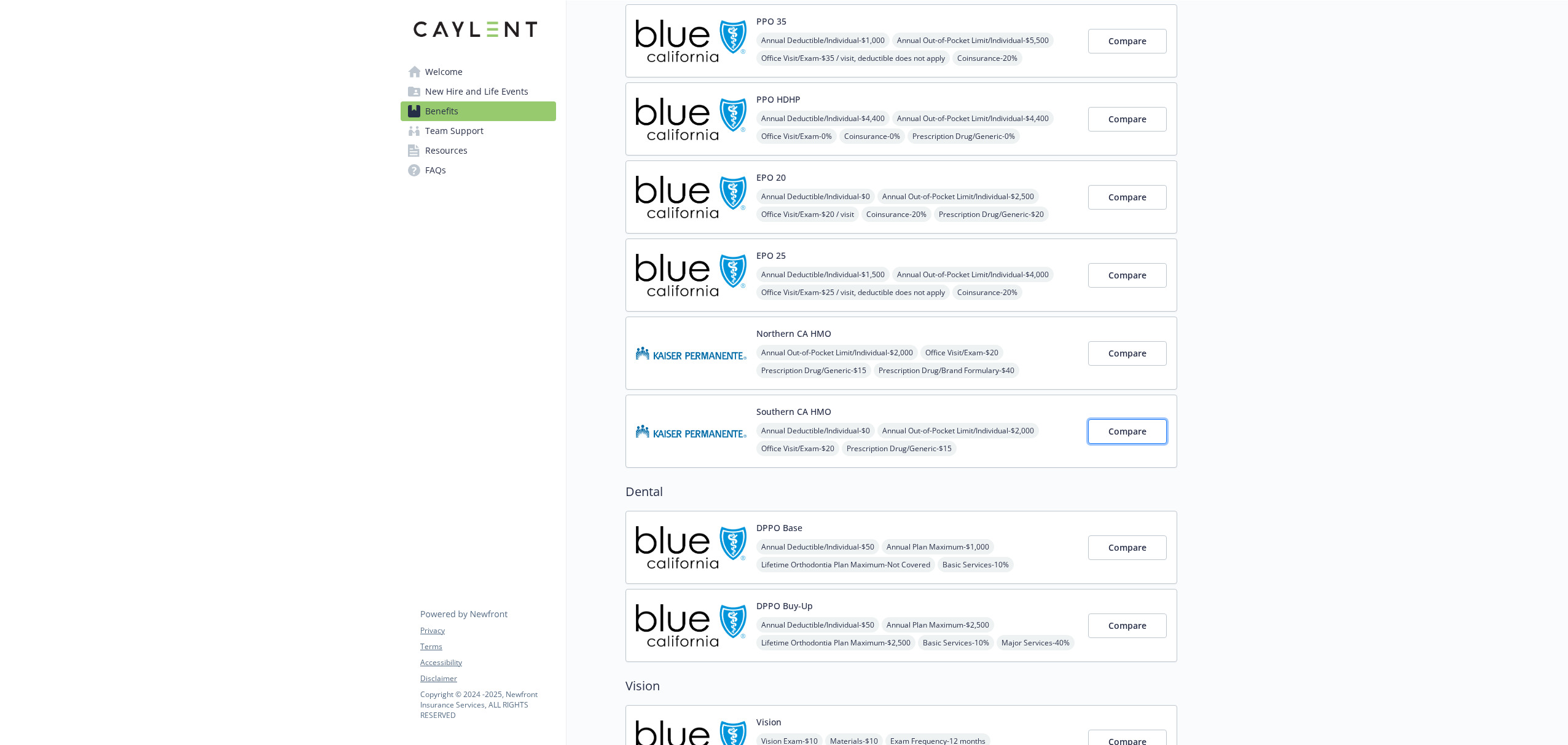
click at [1111, 430] on span "Compare" at bounding box center [1127, 431] width 38 height 12
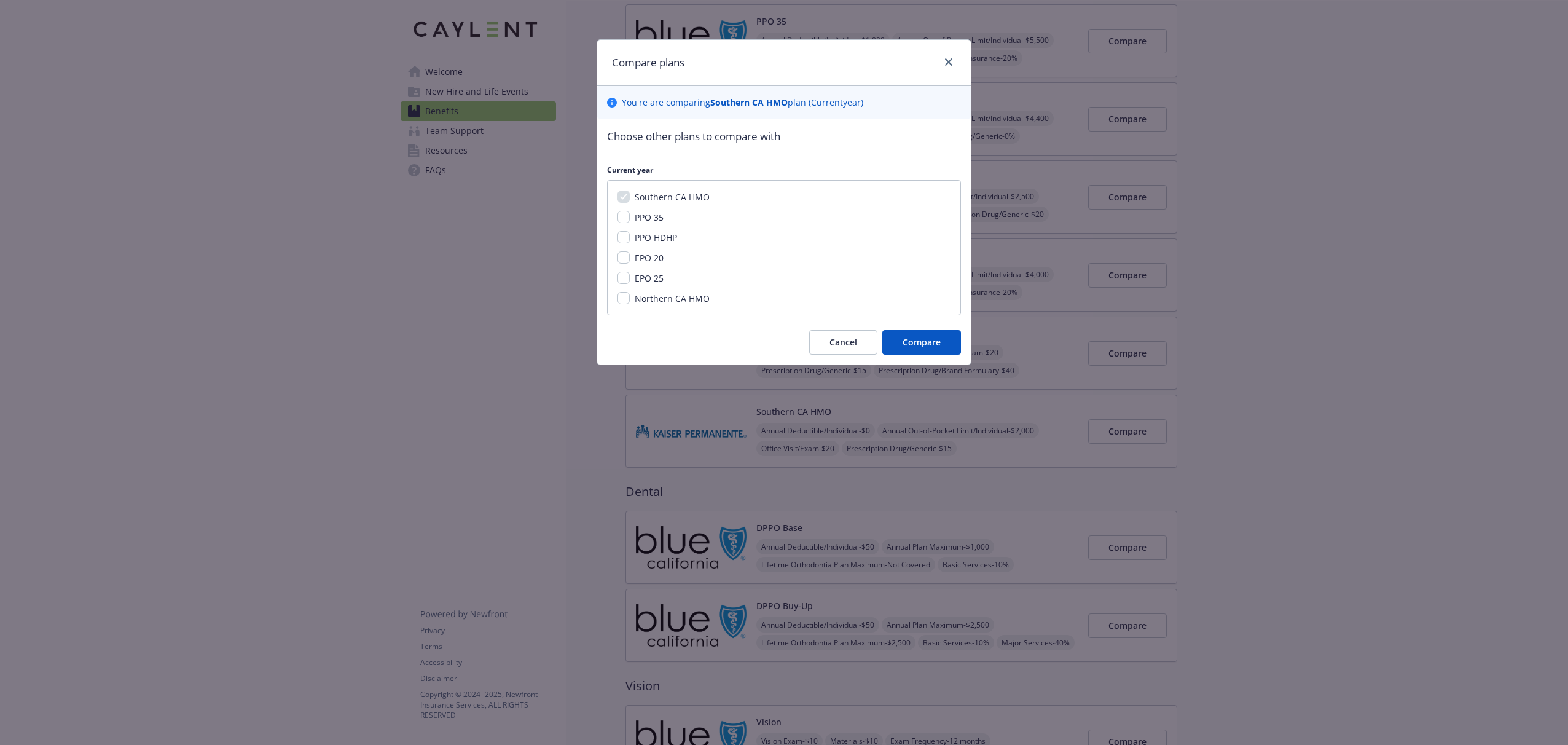
click at [622, 263] on div "EPO 20" at bounding box center [784, 258] width 333 height 13
click at [622, 261] on input "EPO 20" at bounding box center [624, 258] width 13 height 13
checkbox input "true"
click at [622, 274] on input "EPO 25" at bounding box center [624, 278] width 13 height 13
checkbox input "true"
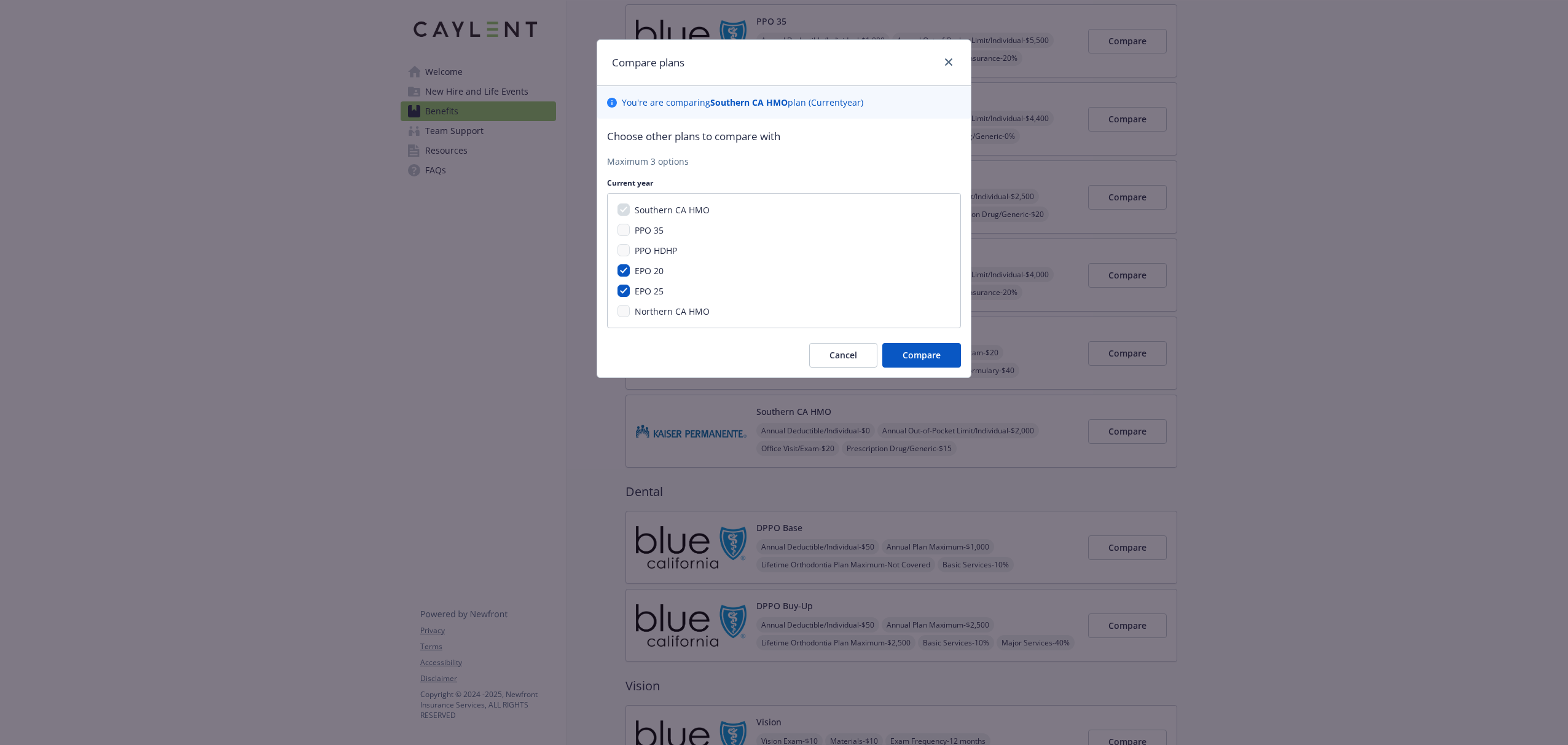
click at [908, 342] on div "Choose other plans to compare with Maximum 3 options Current year Southern CA H…" at bounding box center [784, 248] width 374 height 259
click at [912, 355] on span "Compare" at bounding box center [922, 355] width 38 height 12
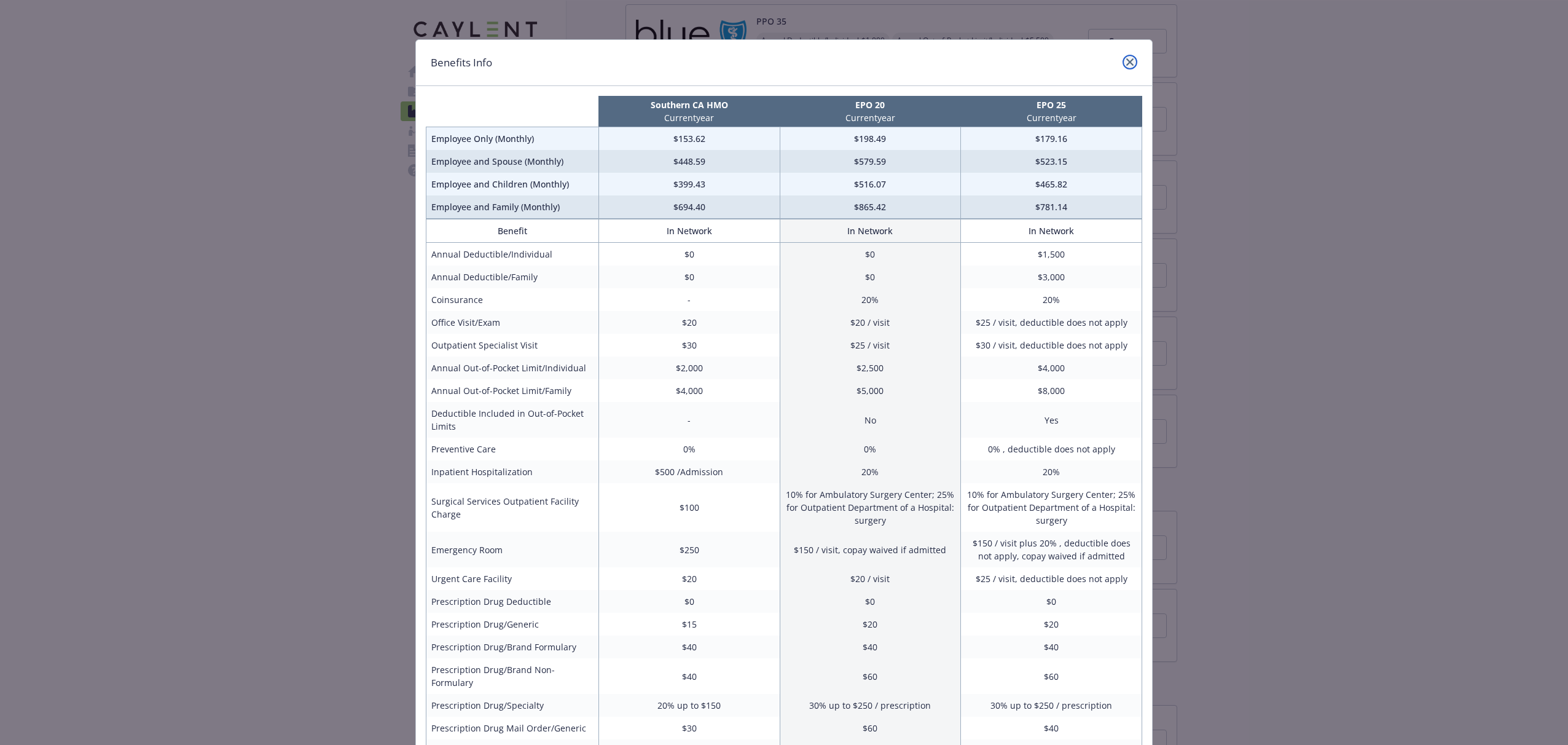
click at [1130, 57] on link "close" at bounding box center [1129, 62] width 15 height 15
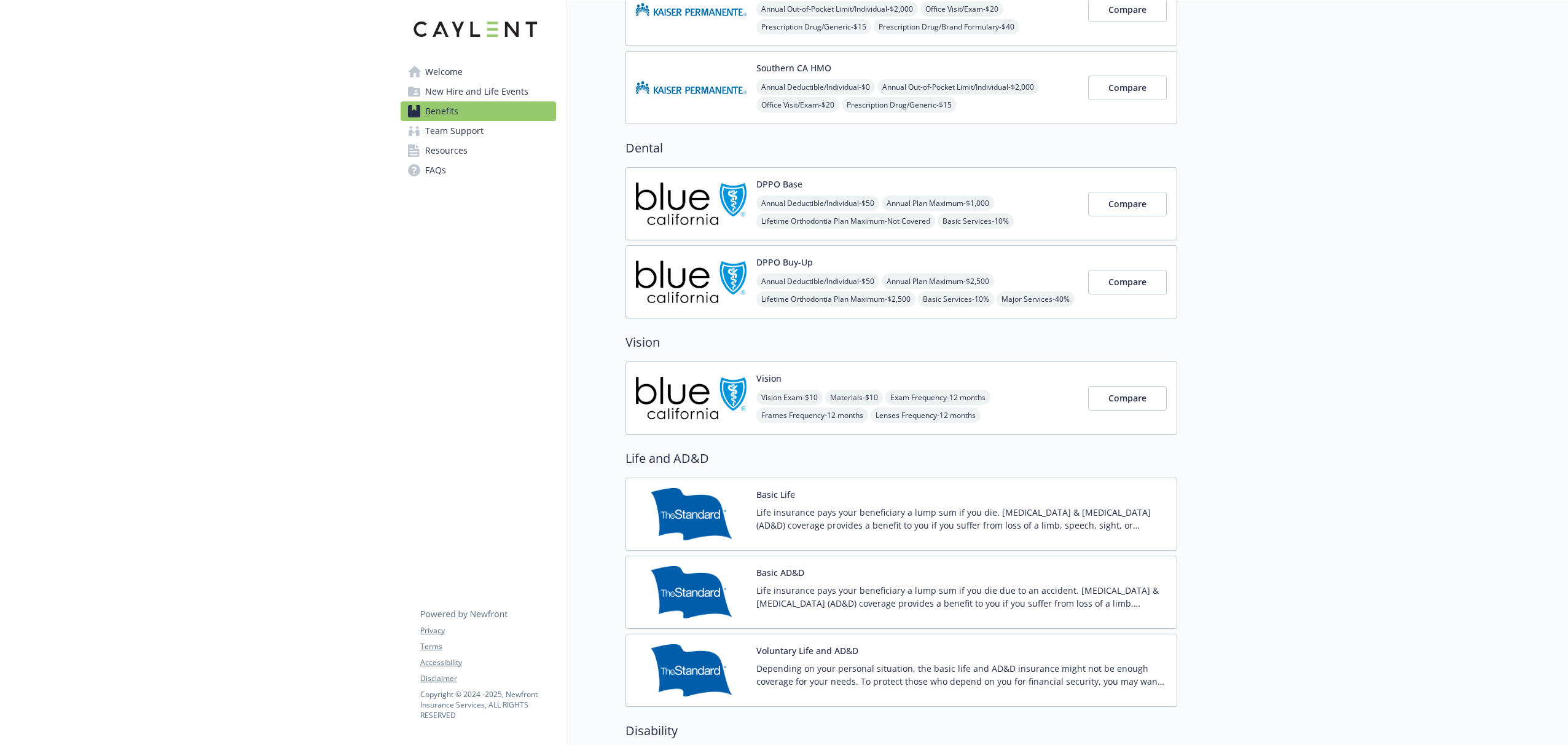
scroll to position [487, 0]
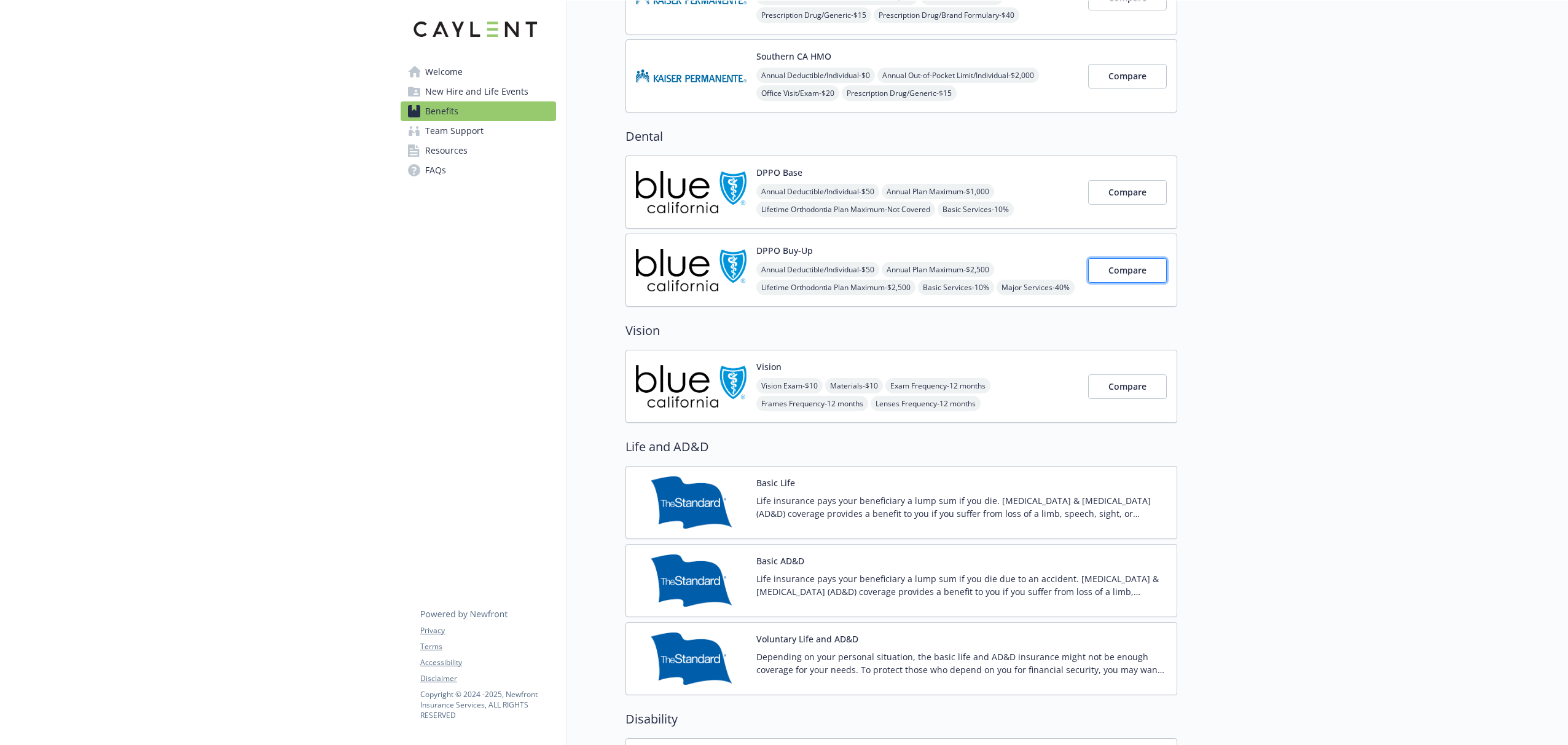
click at [1128, 278] on button "Compare" at bounding box center [1127, 270] width 79 height 24
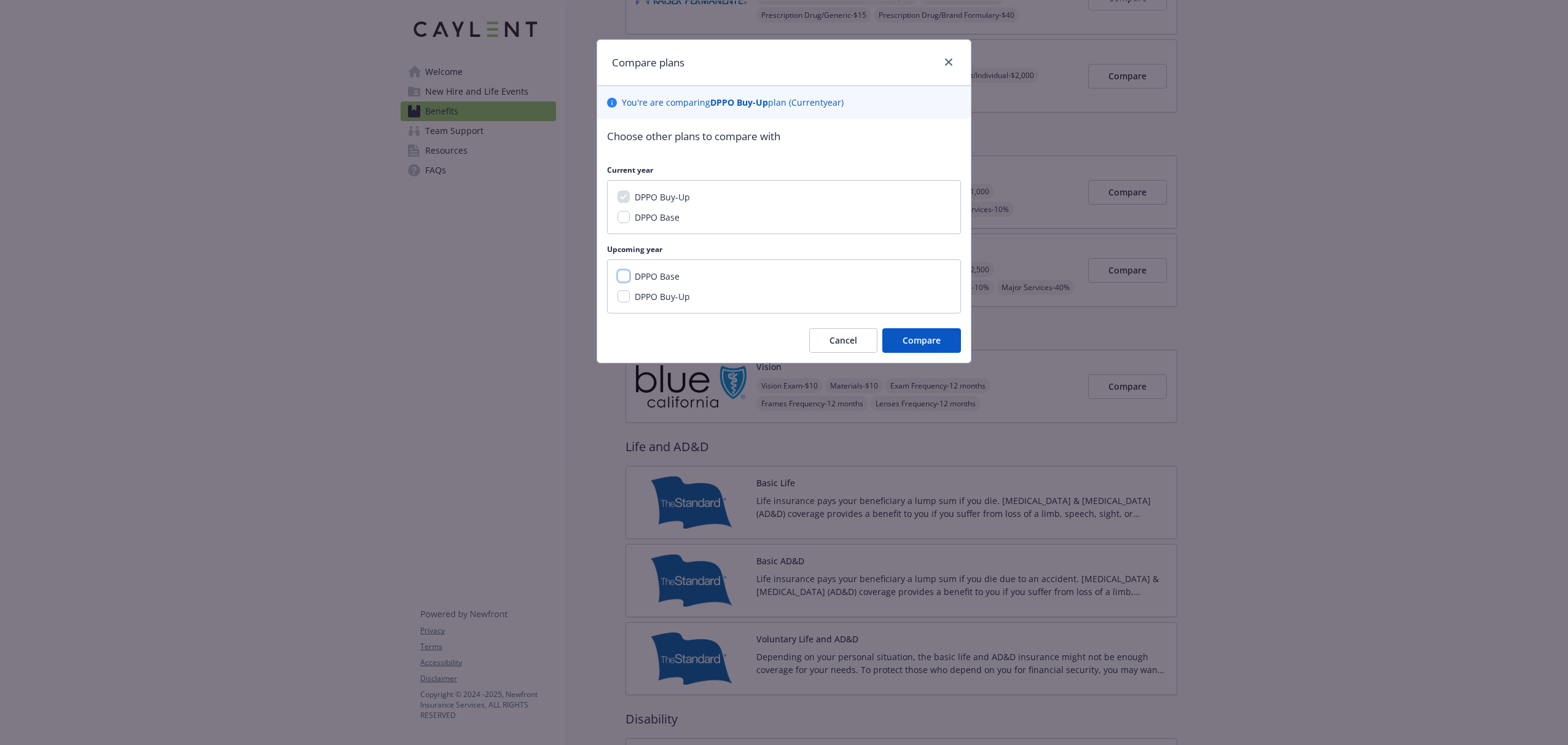
click at [627, 274] on input "DPPO Base" at bounding box center [624, 276] width 13 height 13
click at [622, 278] on input "DPPO Base" at bounding box center [624, 276] width 13 height 13
checkbox input "true"
click at [622, 295] on input "DPPO Buy-Up" at bounding box center [624, 296] width 13 height 13
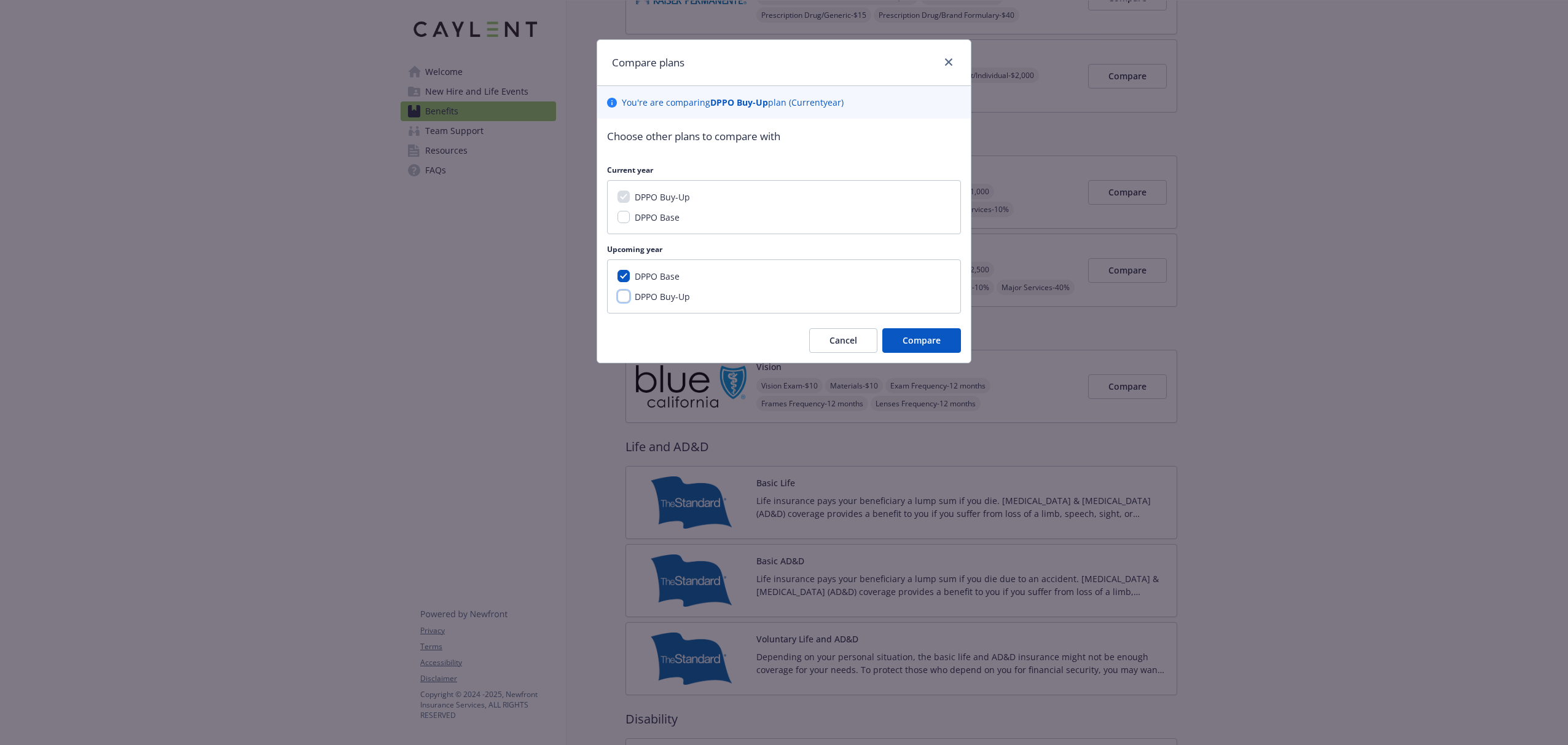
checkbox input "true"
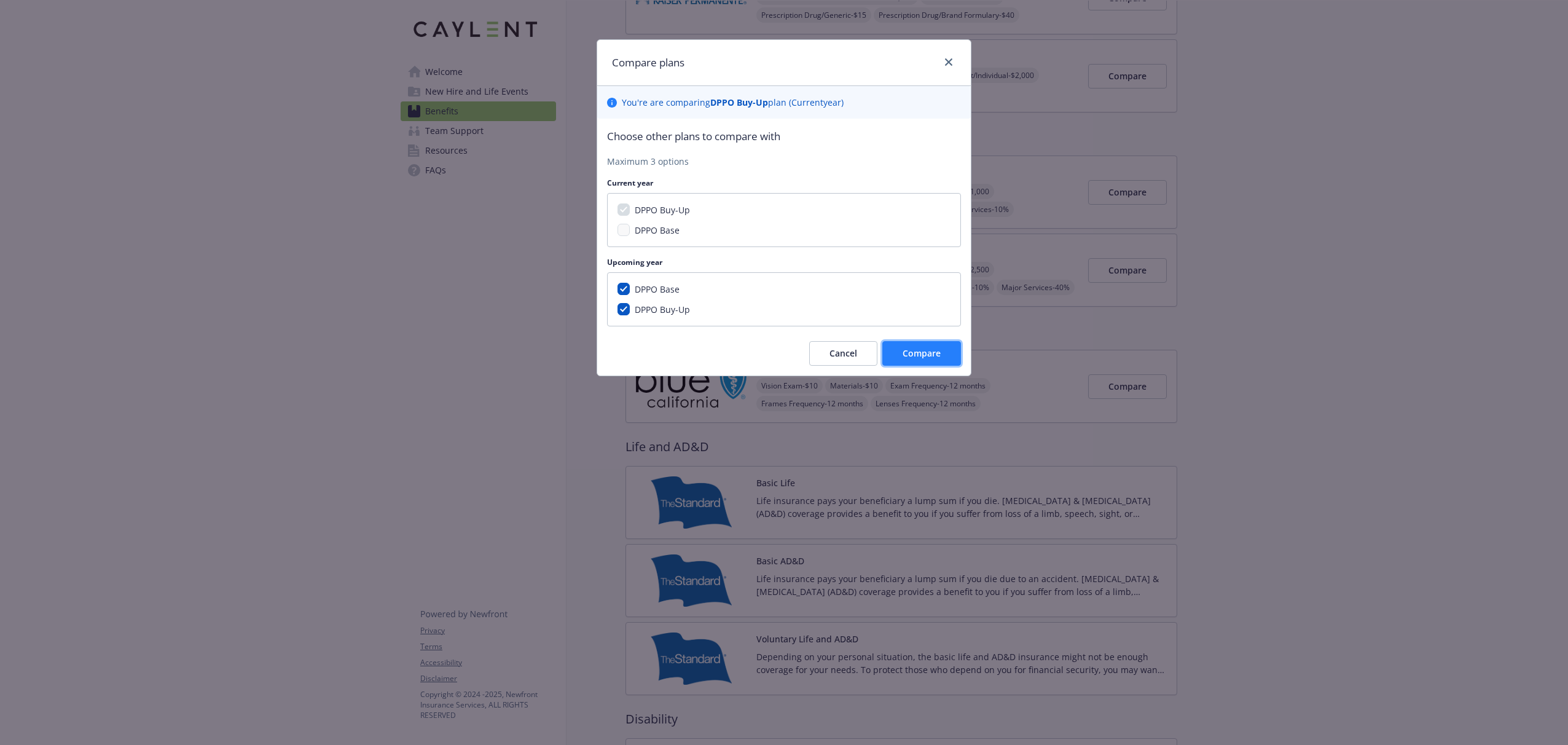
click at [906, 350] on span "Compare" at bounding box center [922, 353] width 38 height 12
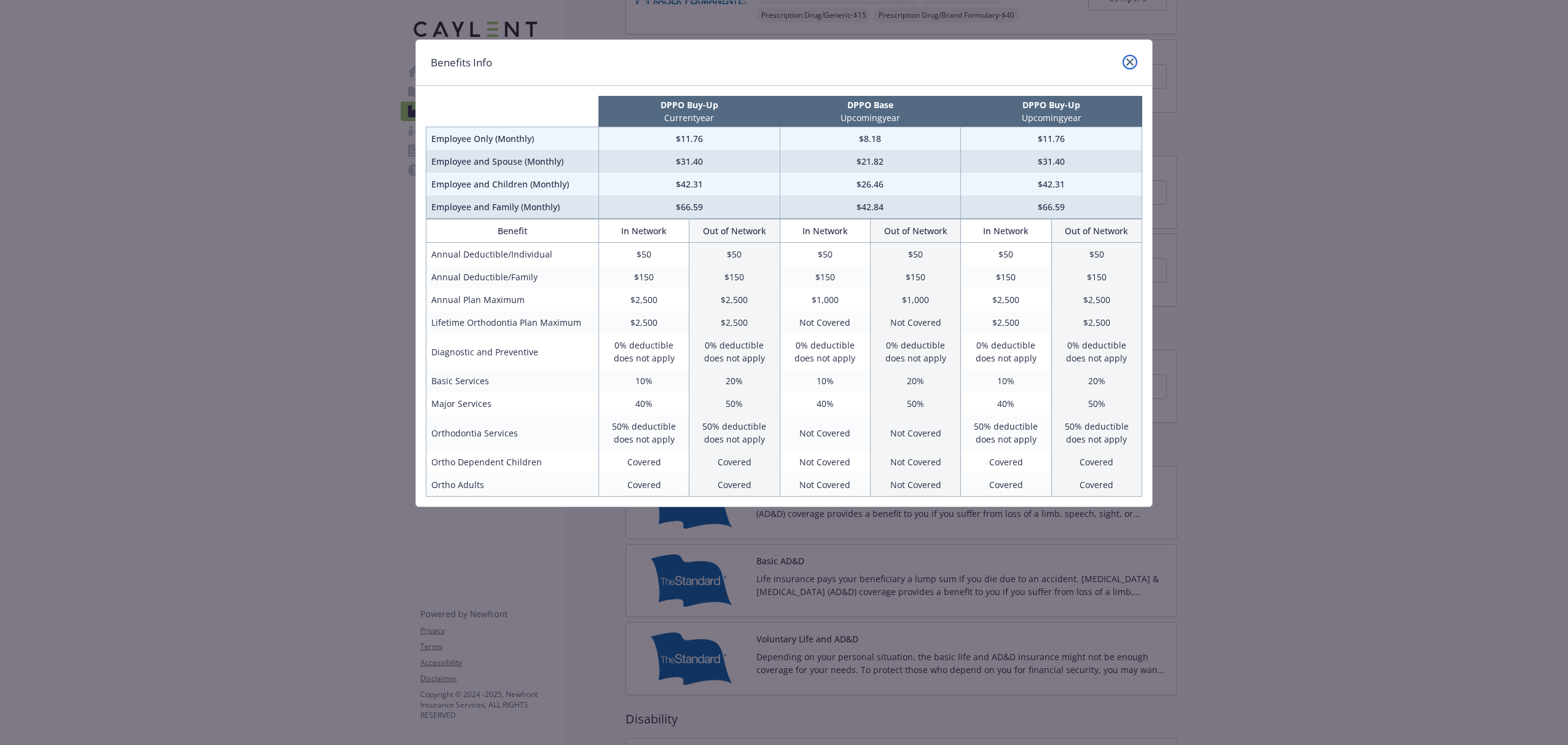
click at [1133, 62] on icon "close" at bounding box center [1129, 62] width 7 height 7
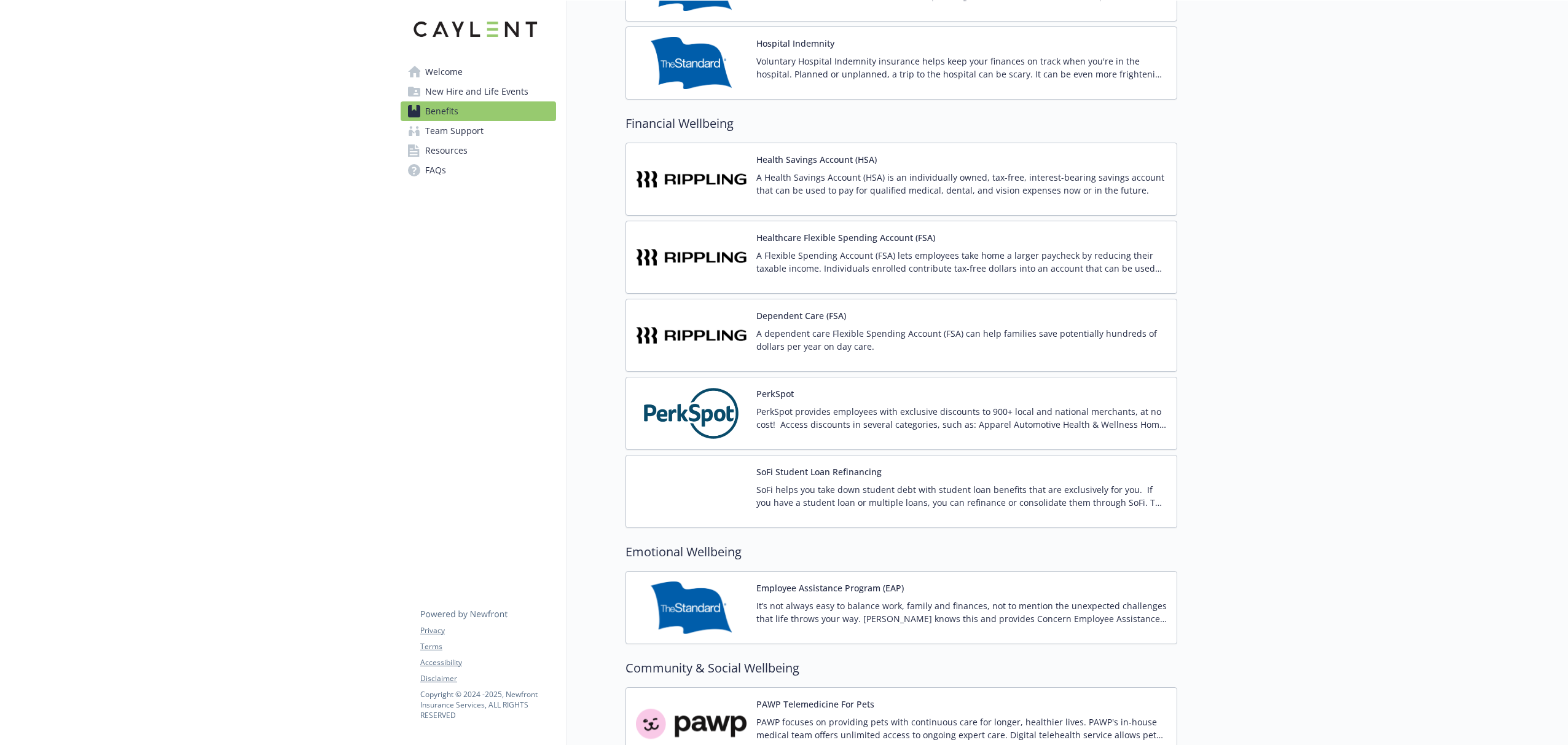
scroll to position [1530, 0]
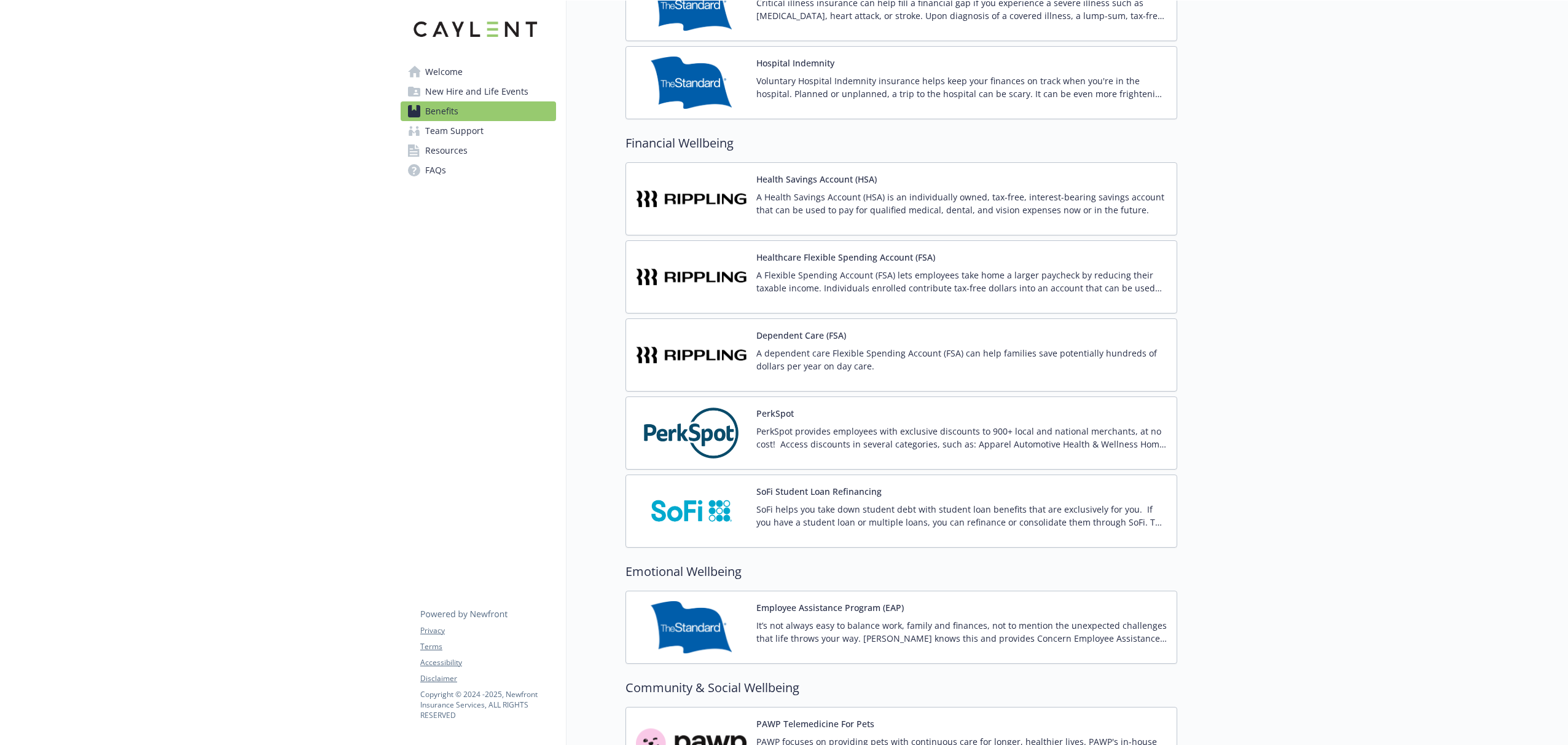
click at [797, 427] on p "PerkSpot provides employees with exclusive discounts to 900+ local and national…" at bounding box center [961, 437] width 410 height 26
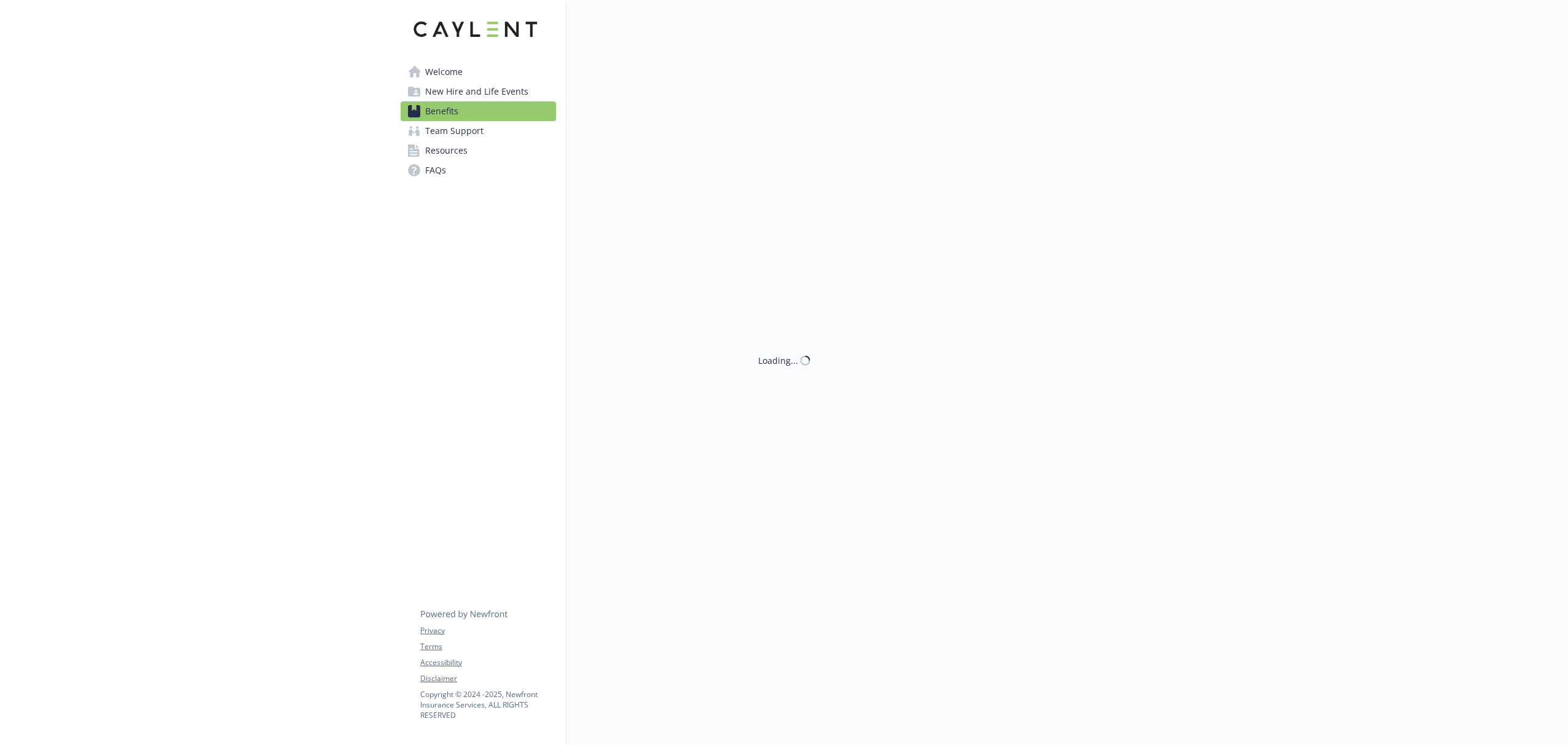
scroll to position [1530, 0]
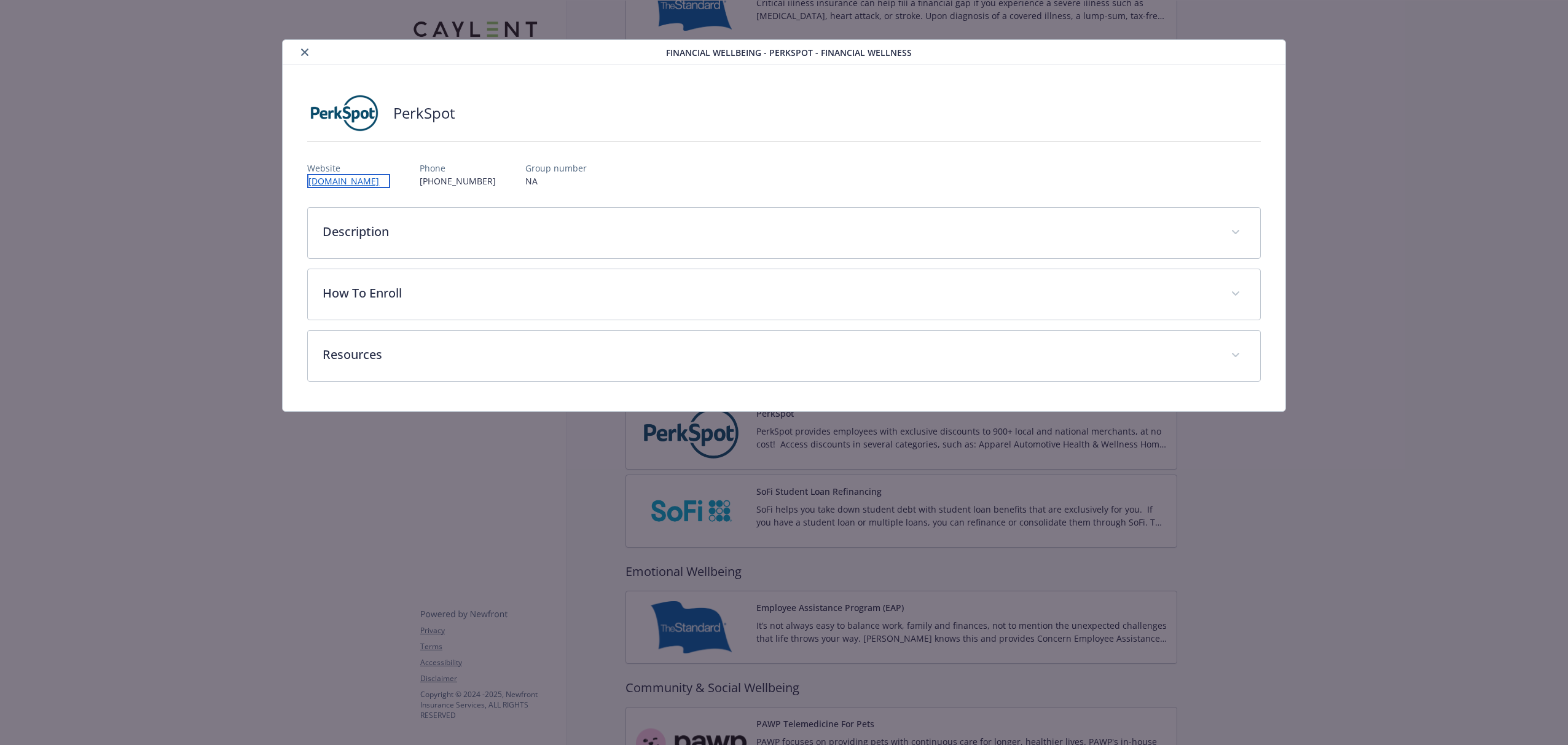
click at [343, 182] on link "[DOMAIN_NAME]" at bounding box center [349, 181] width 83 height 14
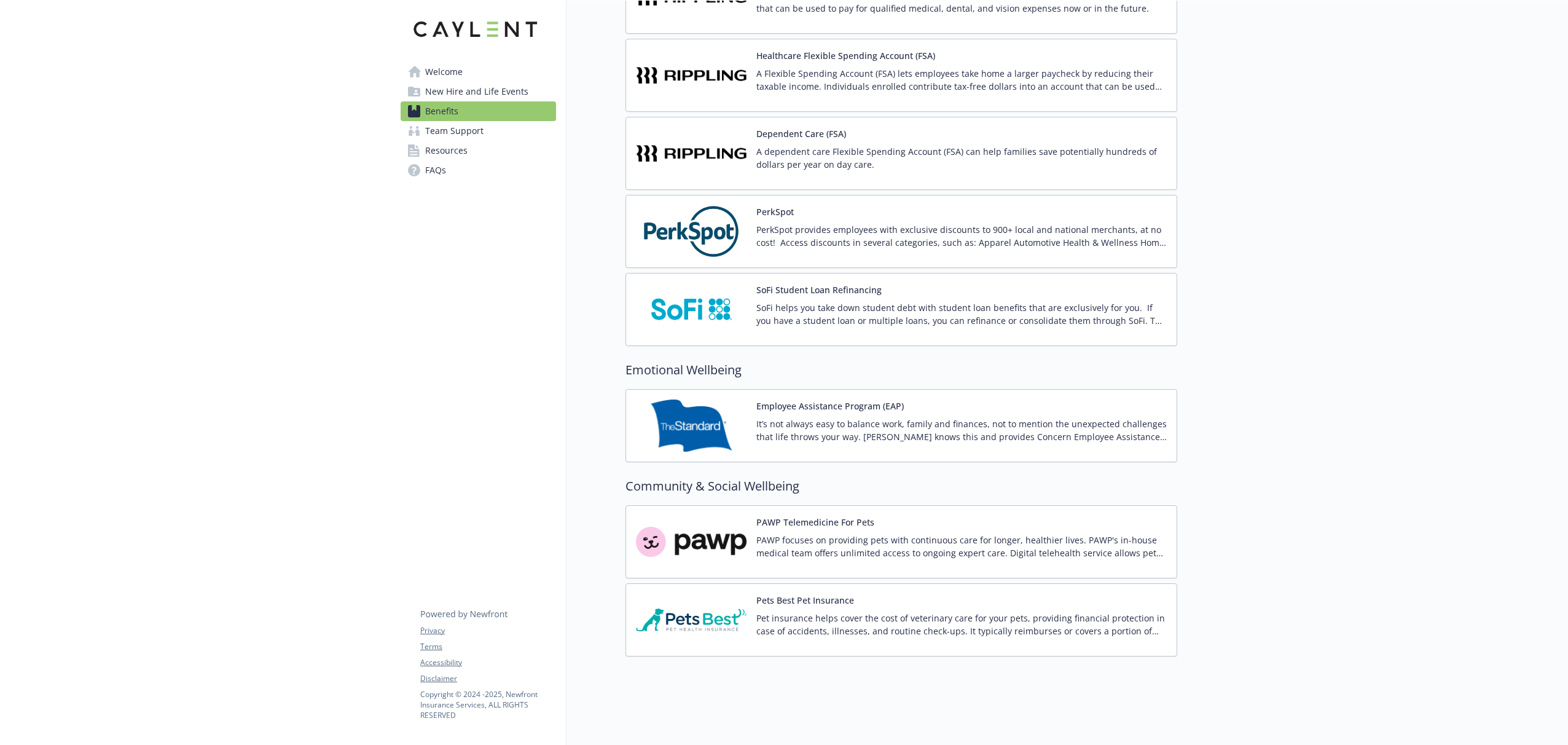
scroll to position [1732, 0]
